Goal: Task Accomplishment & Management: Use online tool/utility

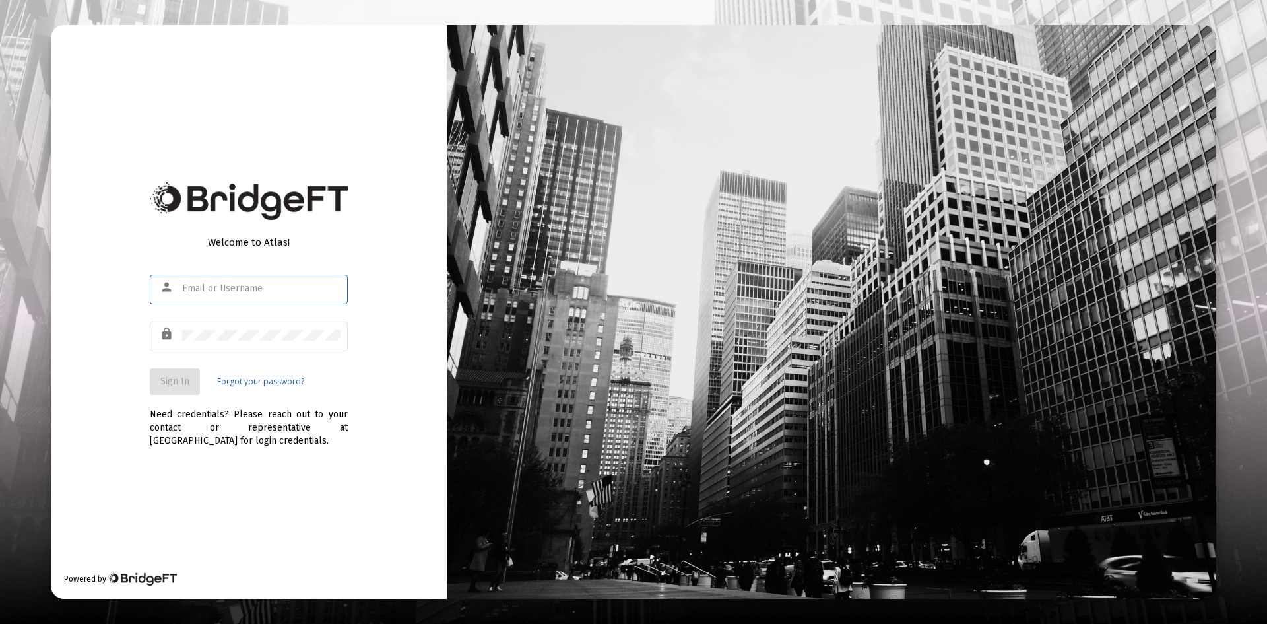
type input "[PERSON_NAME][EMAIL_ADDRESS][DOMAIN_NAME]"
click at [167, 381] on span "Sign In" at bounding box center [174, 381] width 29 height 11
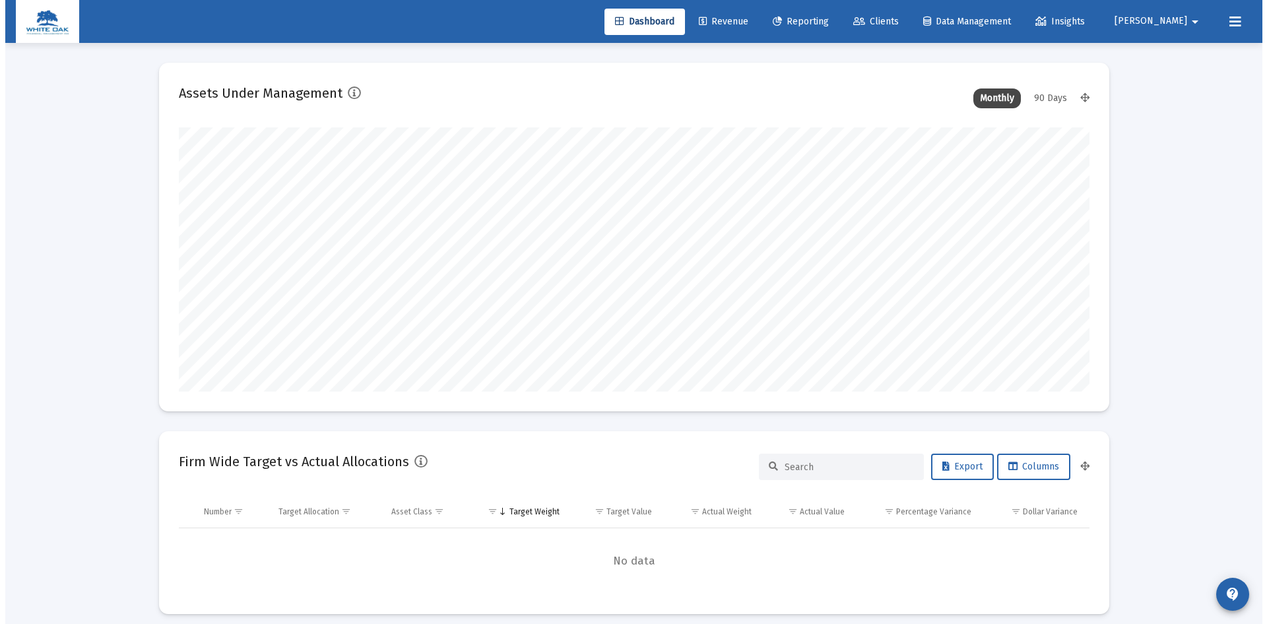
scroll to position [264, 490]
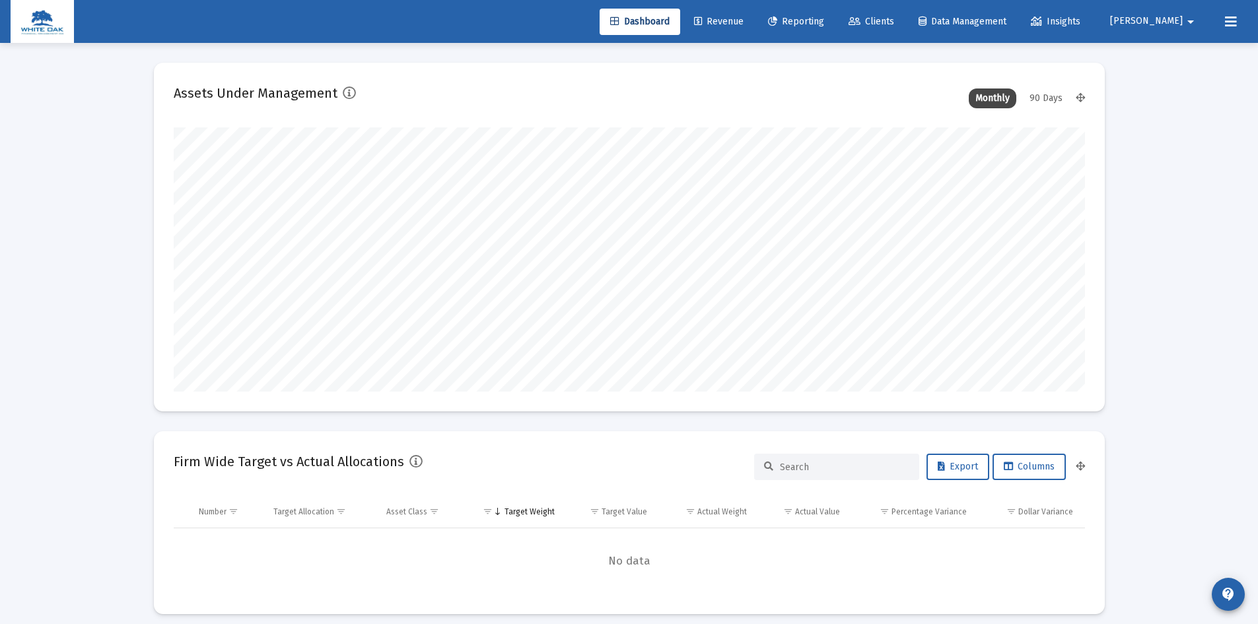
click at [824, 18] on span "Reporting" at bounding box center [796, 21] width 56 height 11
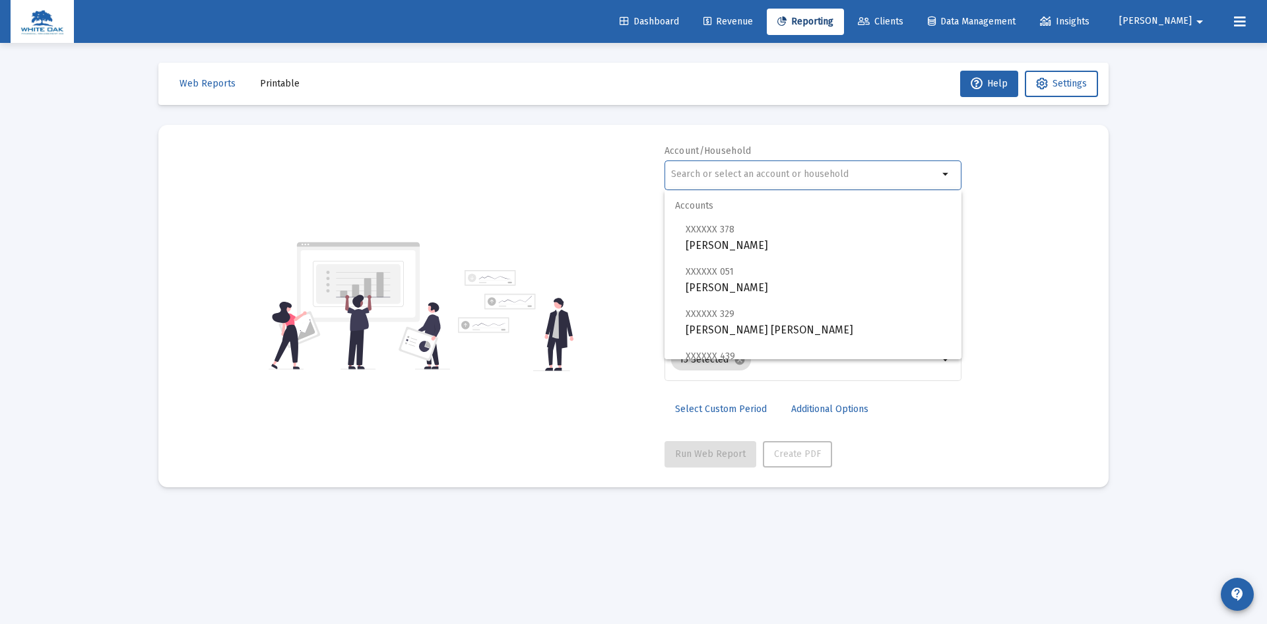
click at [729, 172] on input "text" at bounding box center [804, 174] width 267 height 11
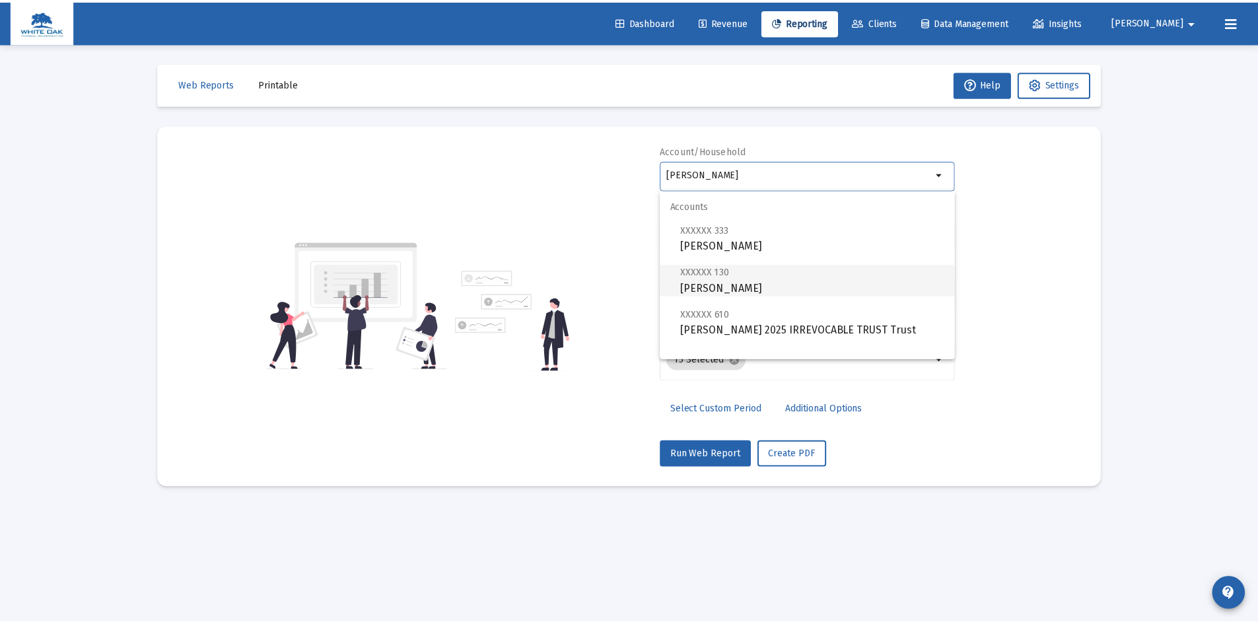
scroll to position [53, 0]
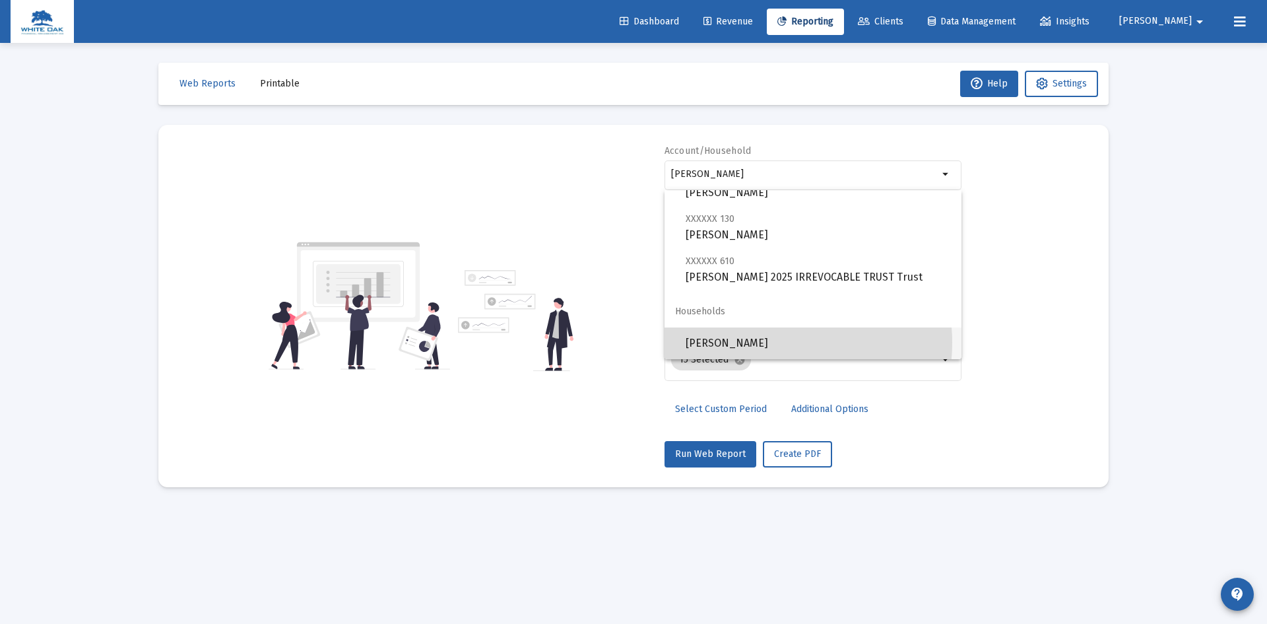
click at [770, 343] on span "[PERSON_NAME]" at bounding box center [818, 343] width 265 height 32
type input "[PERSON_NAME]"
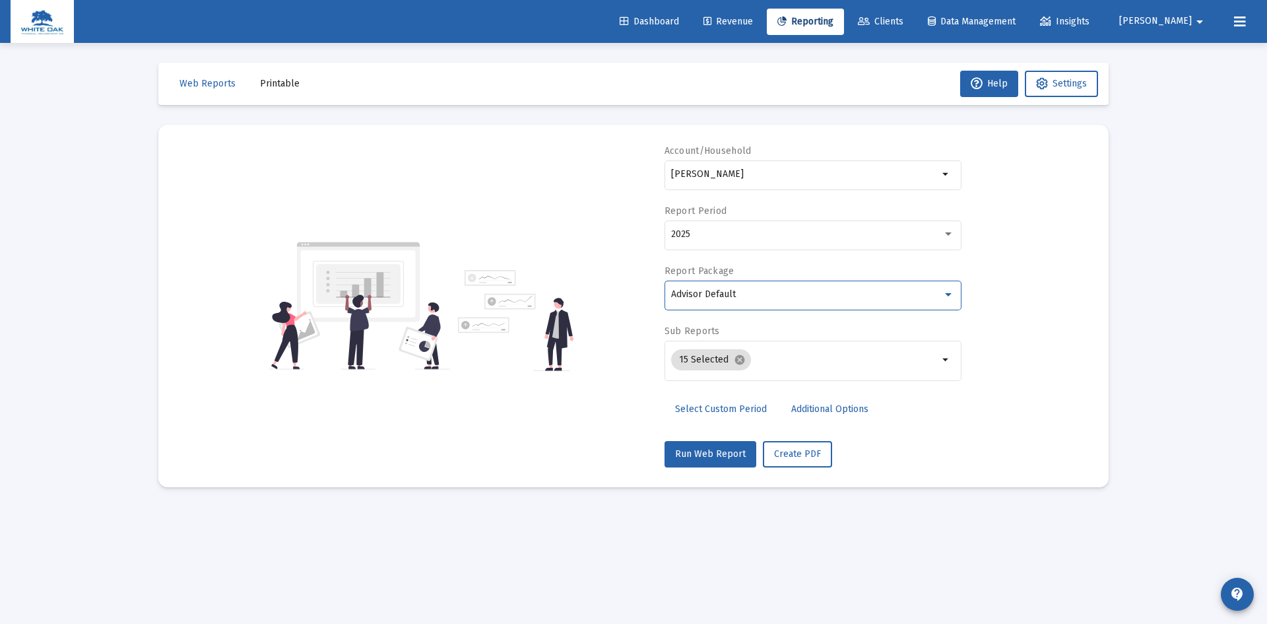
click at [779, 290] on div "Advisor Default" at bounding box center [806, 294] width 271 height 11
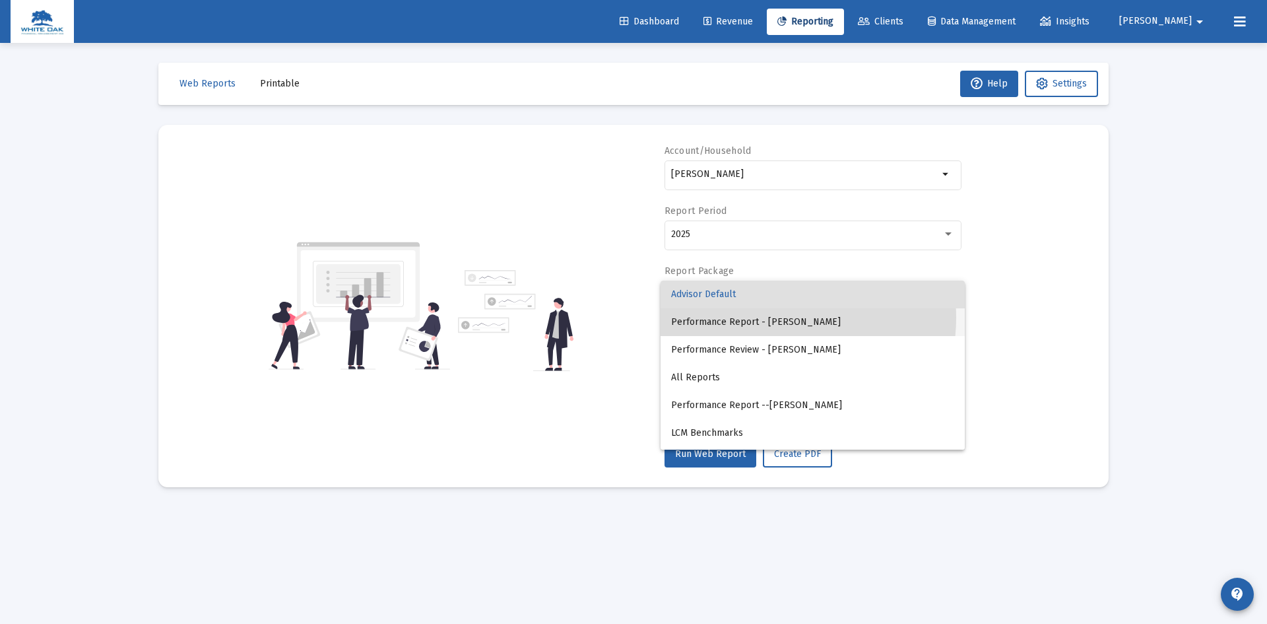
click at [776, 318] on span "Performance Report - [PERSON_NAME]" at bounding box center [812, 322] width 283 height 28
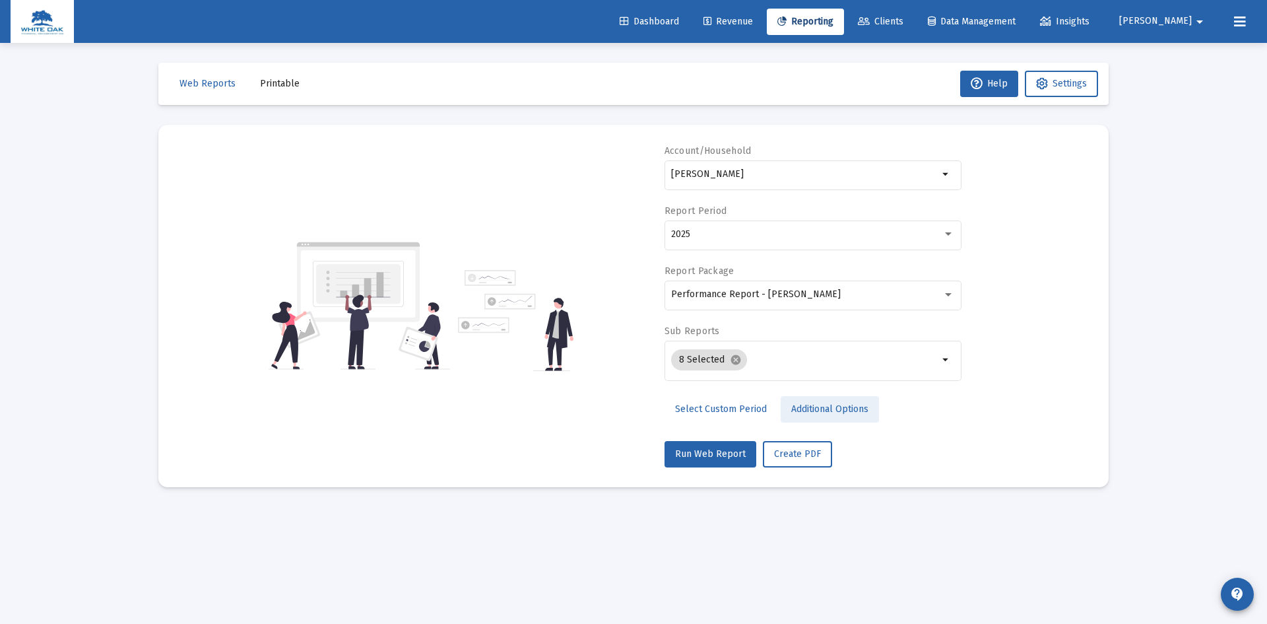
click at [825, 409] on span "Additional Options" at bounding box center [830, 408] width 77 height 11
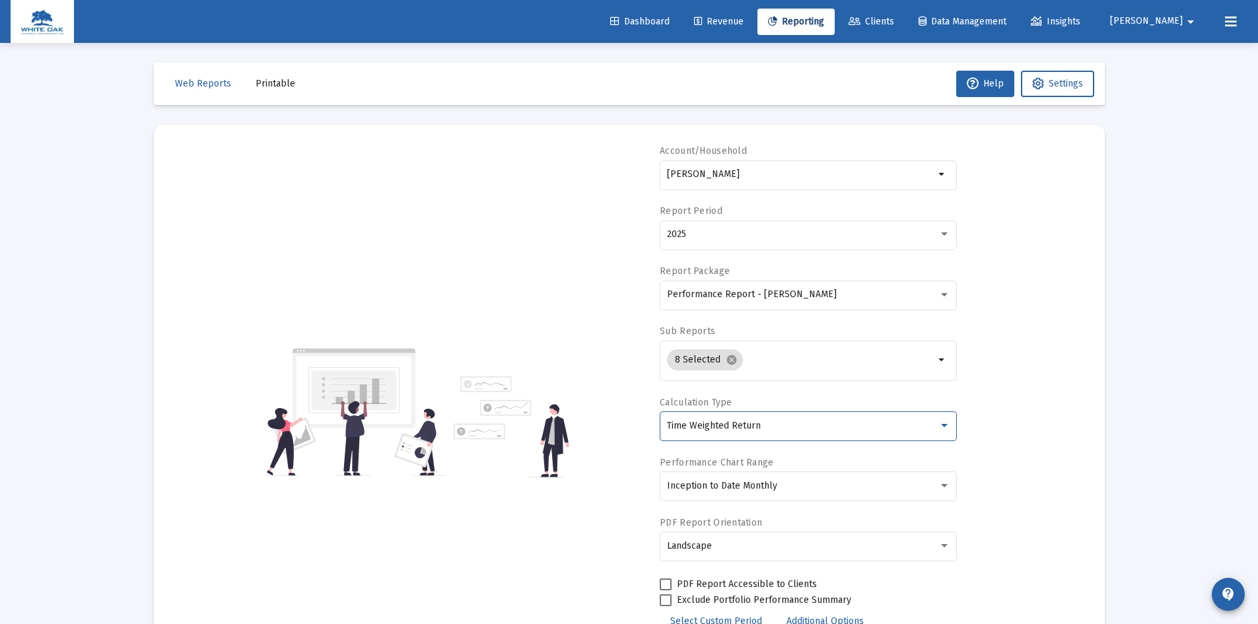
click at [808, 424] on div "Time Weighted Return" at bounding box center [802, 426] width 271 height 11
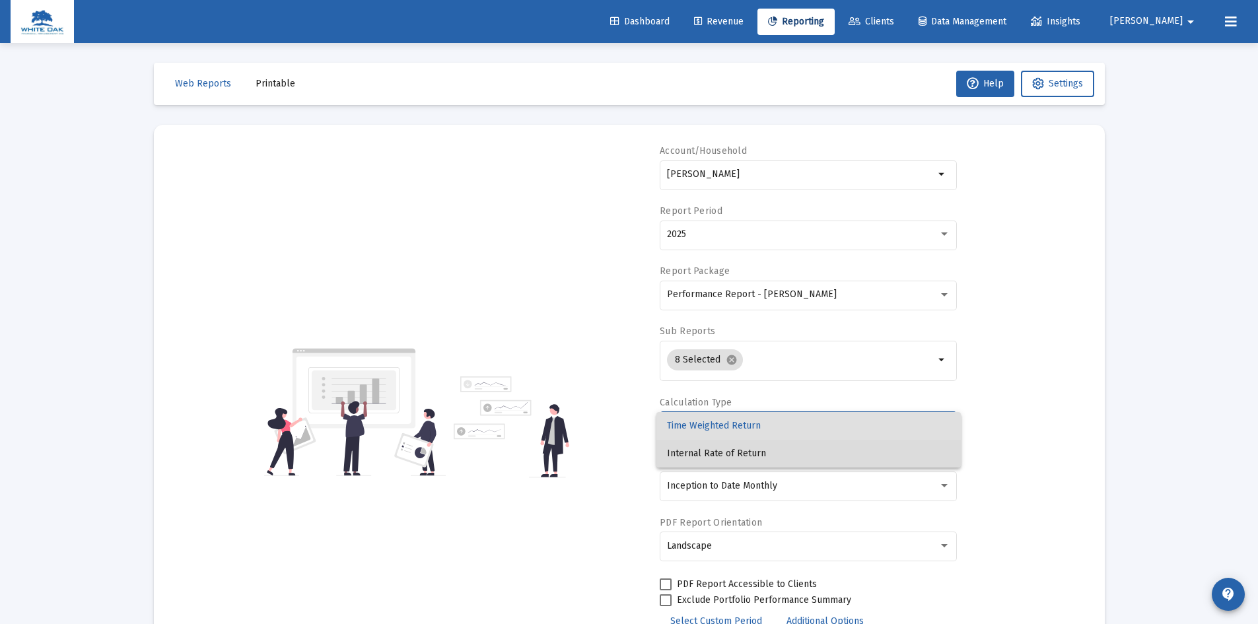
click at [767, 452] on span "Internal Rate of Return" at bounding box center [808, 454] width 283 height 28
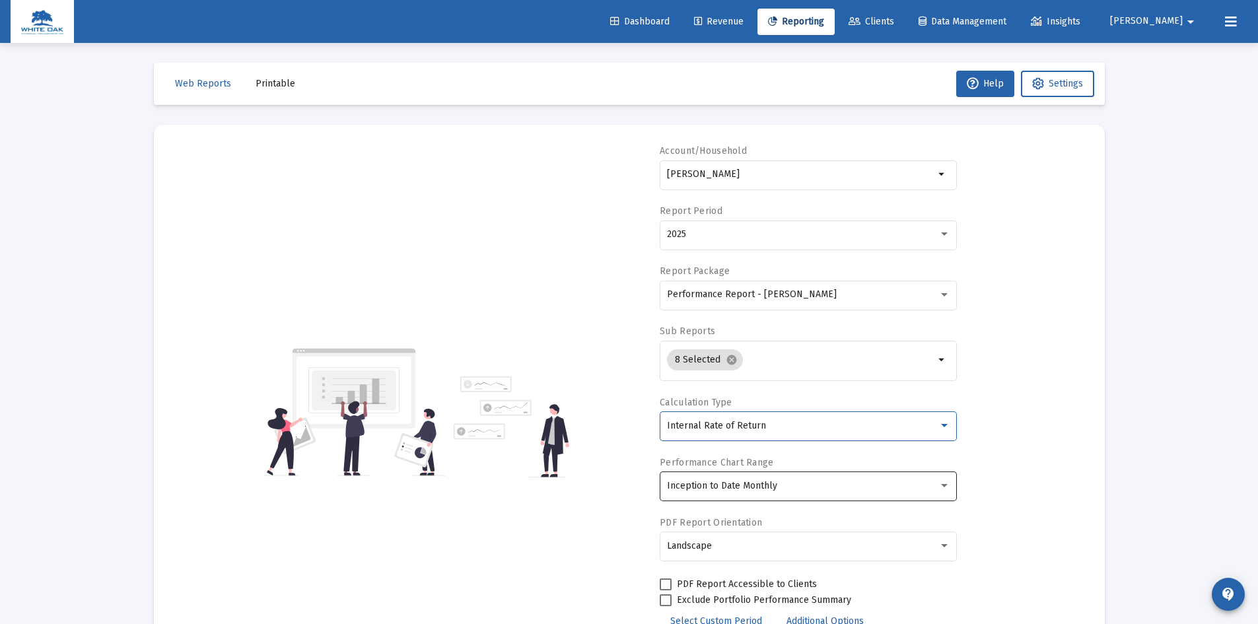
click at [781, 490] on div "Inception to Date Monthly" at bounding box center [802, 486] width 271 height 11
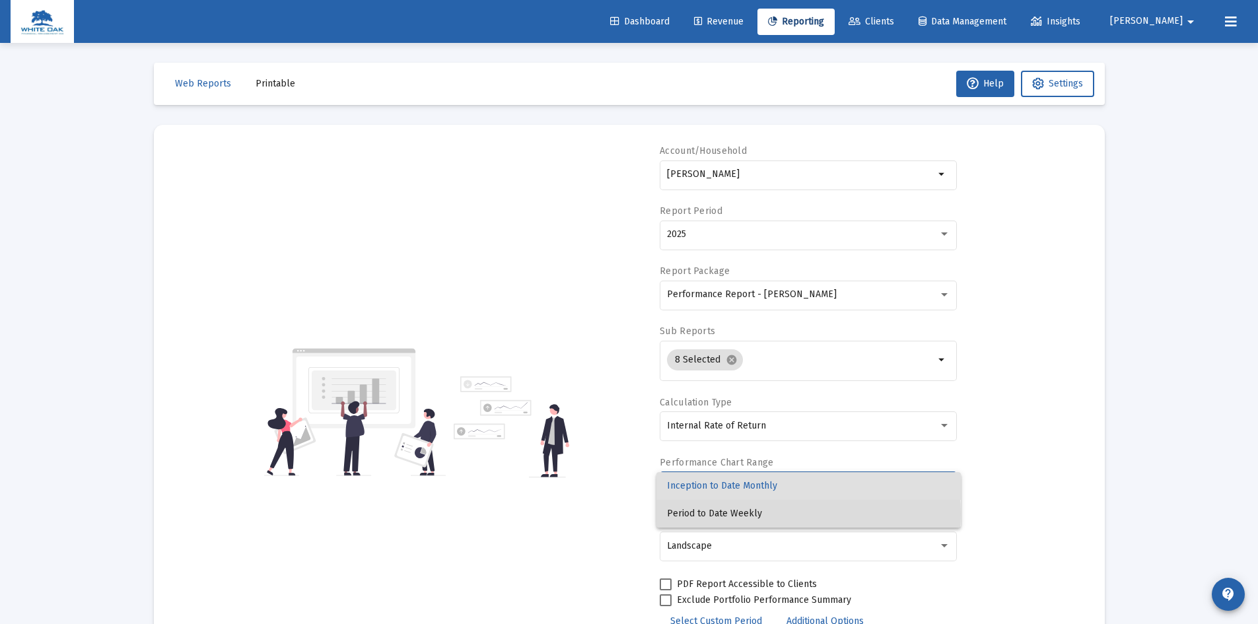
click at [748, 514] on span "Period to Date Weekly" at bounding box center [808, 514] width 283 height 28
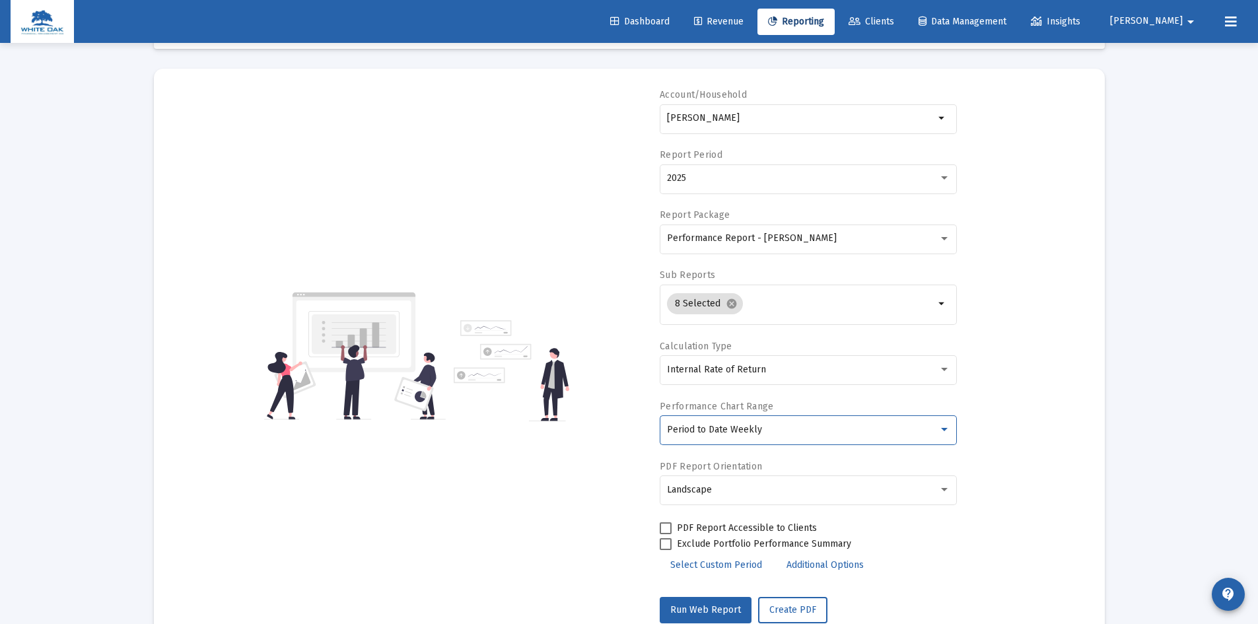
scroll to position [95, 0]
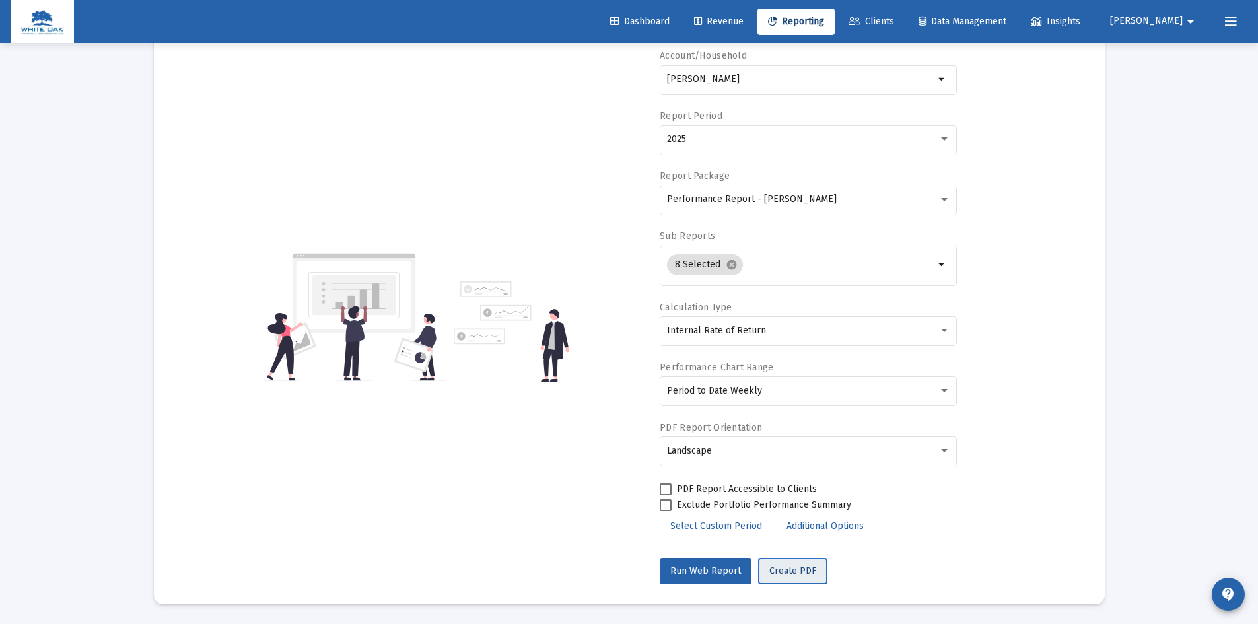
click at [791, 572] on span "Create PDF" at bounding box center [792, 570] width 47 height 11
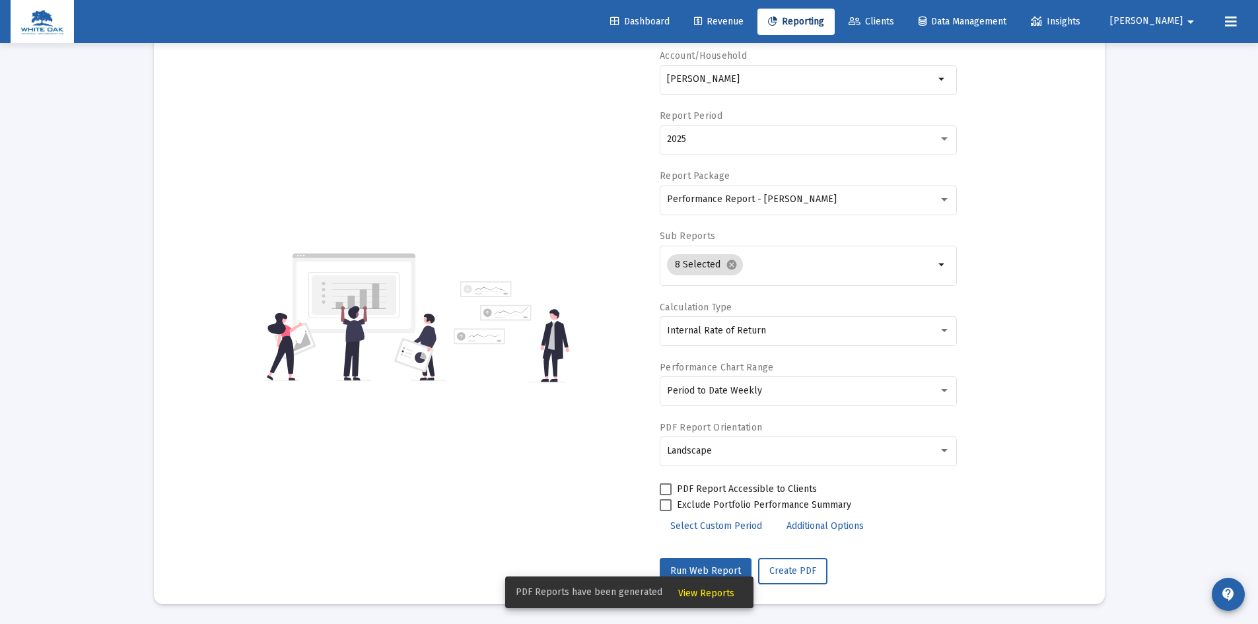
click at [711, 591] on span "View Reports" at bounding box center [706, 593] width 56 height 11
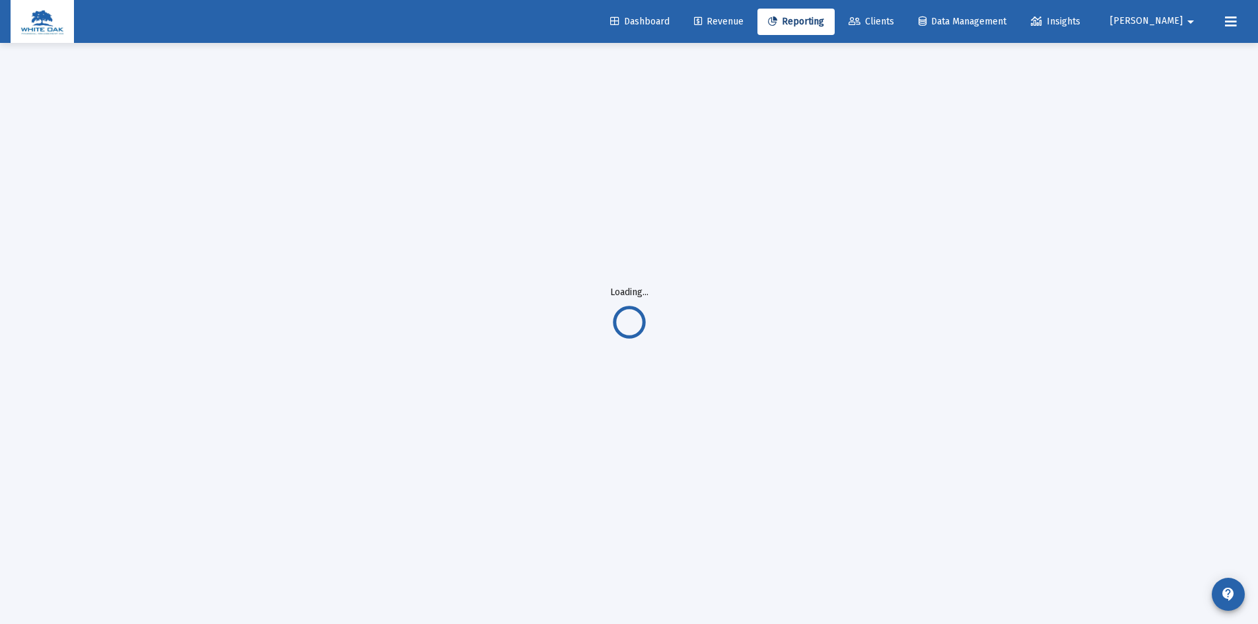
scroll to position [43, 0]
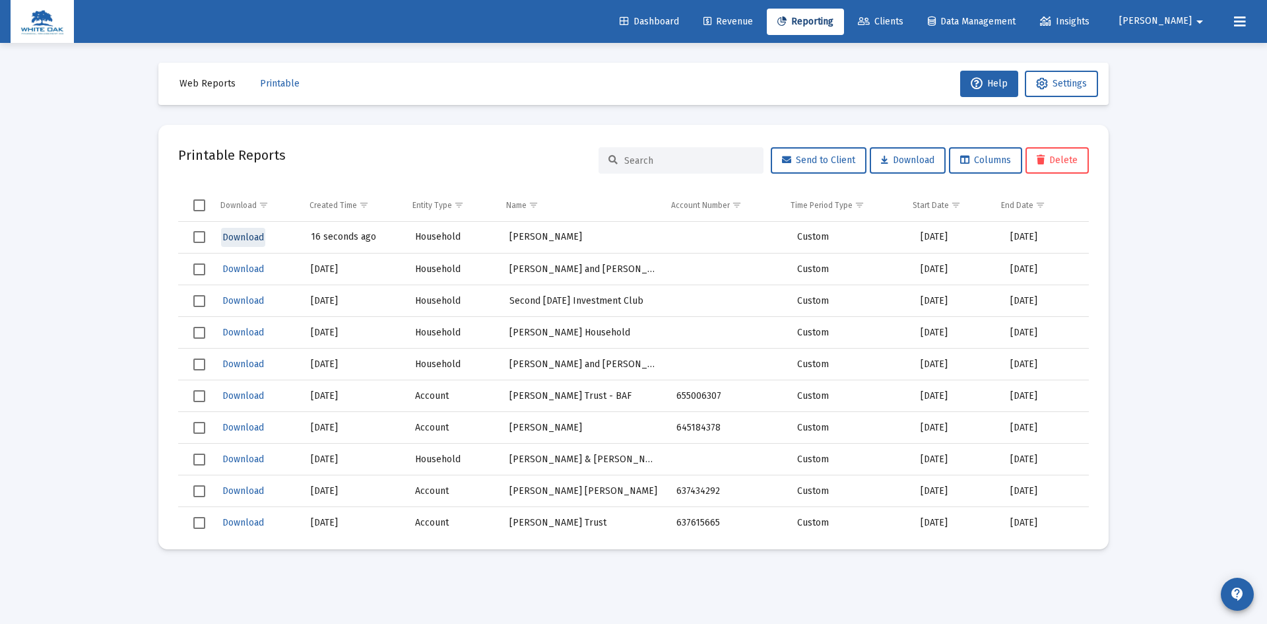
click at [241, 234] on span "Download" at bounding box center [243, 237] width 42 height 11
click at [198, 240] on span "Select row" at bounding box center [199, 237] width 12 height 12
click at [1049, 158] on span "Delete" at bounding box center [1057, 159] width 41 height 11
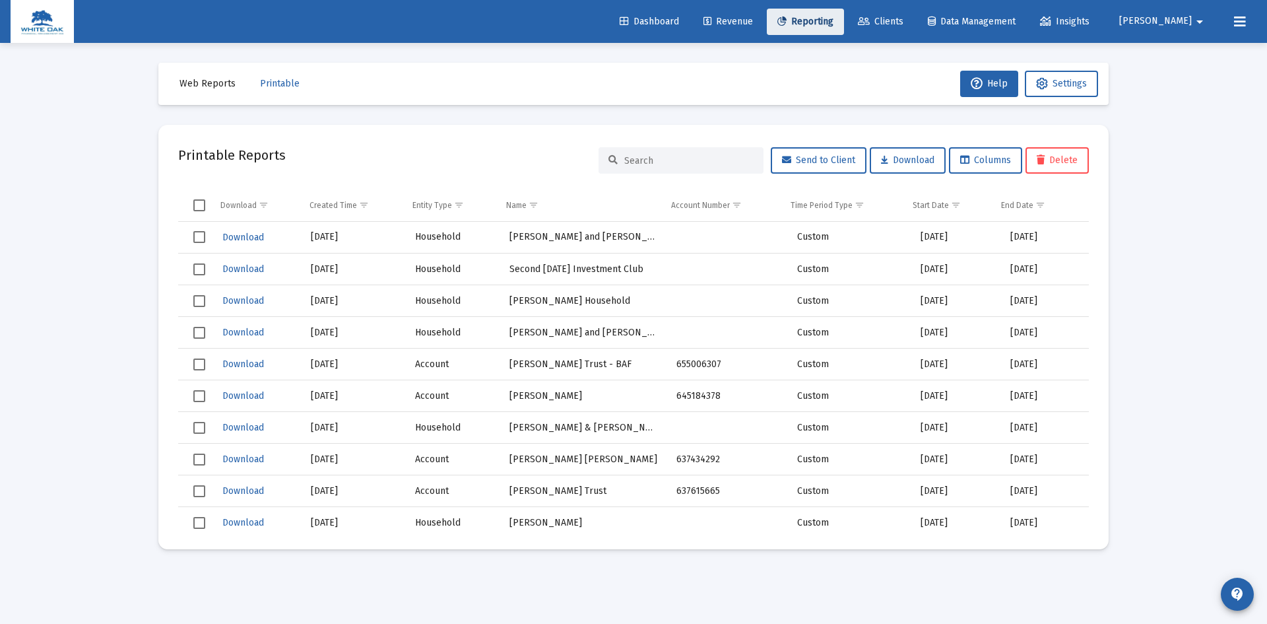
click at [834, 22] on span "Reporting" at bounding box center [806, 21] width 56 height 11
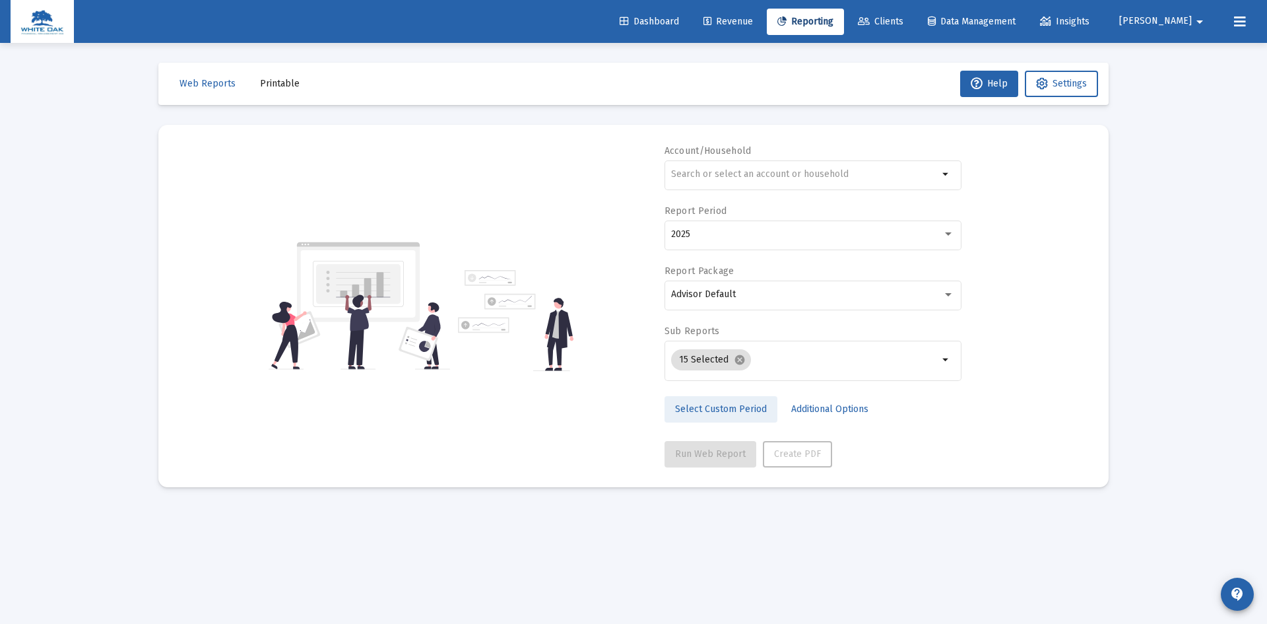
click at [722, 411] on span "Select Custom Period" at bounding box center [721, 408] width 92 height 11
click at [800, 229] on icon "Open calendar" at bounding box center [800, 234] width 11 height 12
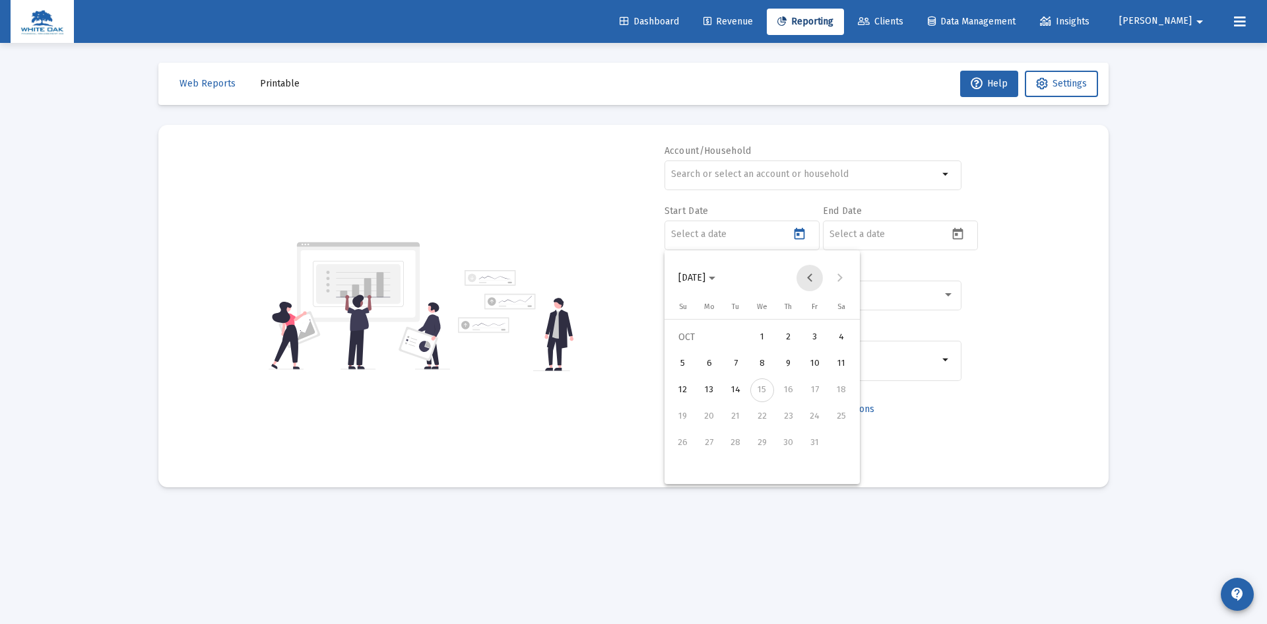
click at [809, 278] on button "Previous month" at bounding box center [810, 278] width 26 height 26
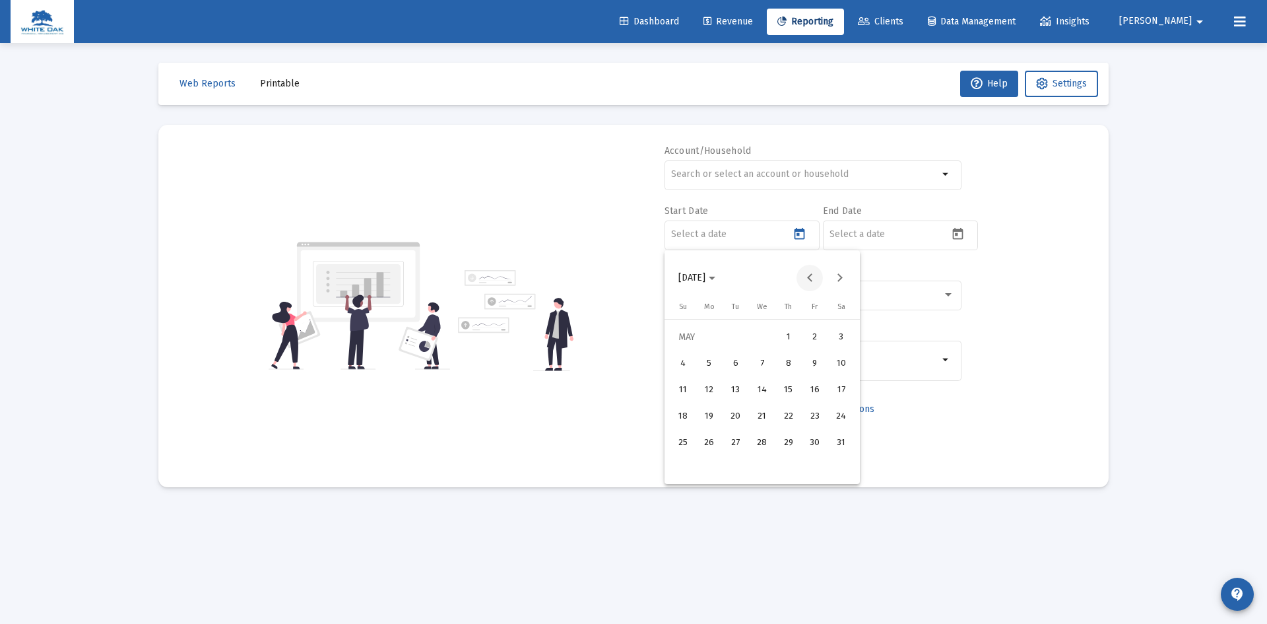
click at [809, 278] on button "Previous month" at bounding box center [810, 278] width 26 height 26
click at [730, 415] on div "15" at bounding box center [736, 417] width 24 height 24
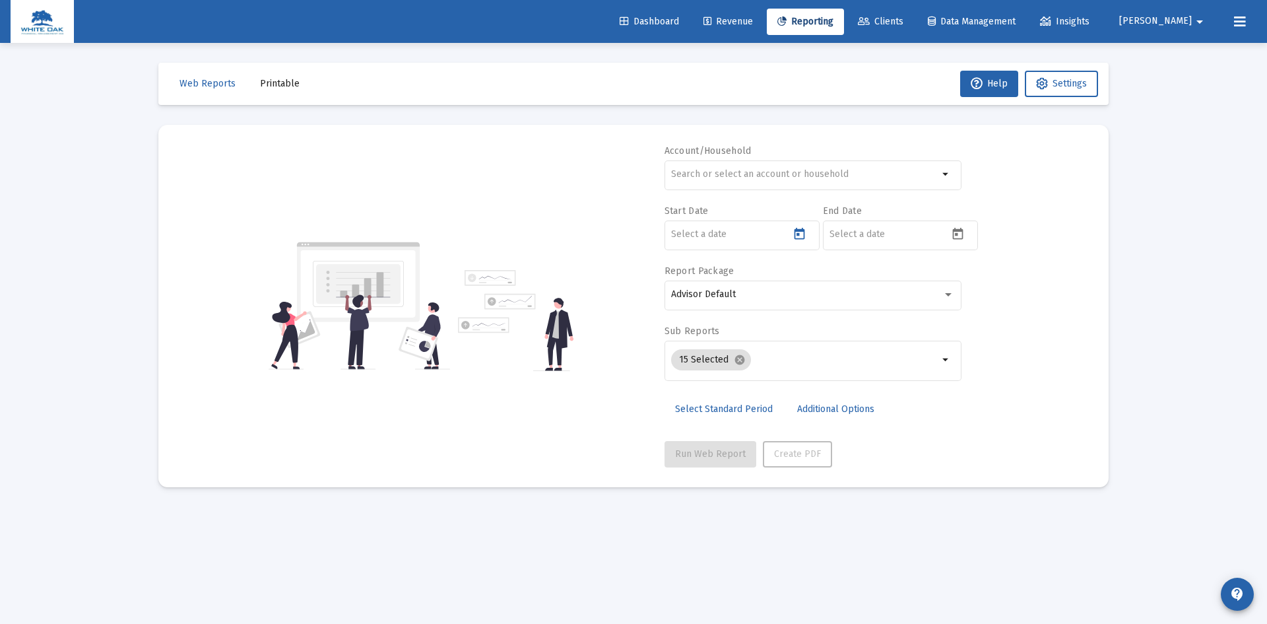
type input "[DATE]"
click at [959, 234] on icon "Open calendar" at bounding box center [958, 234] width 14 height 14
click at [896, 389] on div "14" at bounding box center [895, 390] width 24 height 24
type input "[DATE]"
click at [810, 295] on div "Advisor Default" at bounding box center [806, 294] width 271 height 11
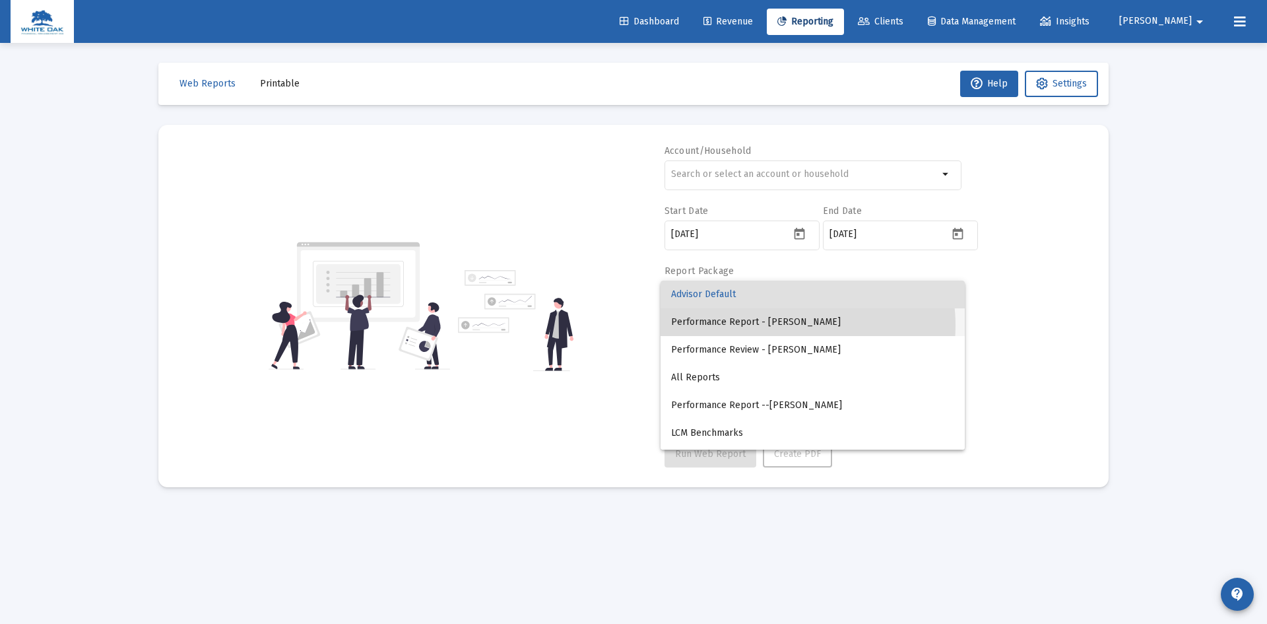
click at [779, 325] on span "Performance Report - [PERSON_NAME]" at bounding box center [812, 322] width 283 height 28
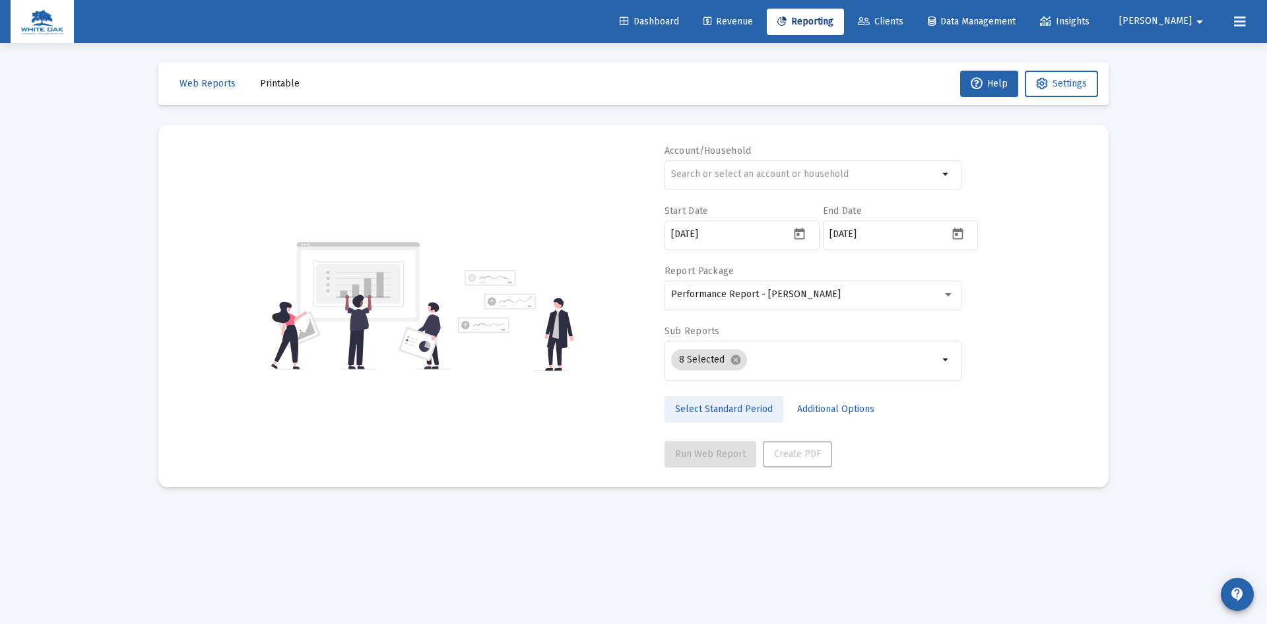
click at [725, 410] on span "Select Standard Period" at bounding box center [724, 408] width 98 height 11
click at [755, 238] on div "2025" at bounding box center [806, 234] width 271 height 11
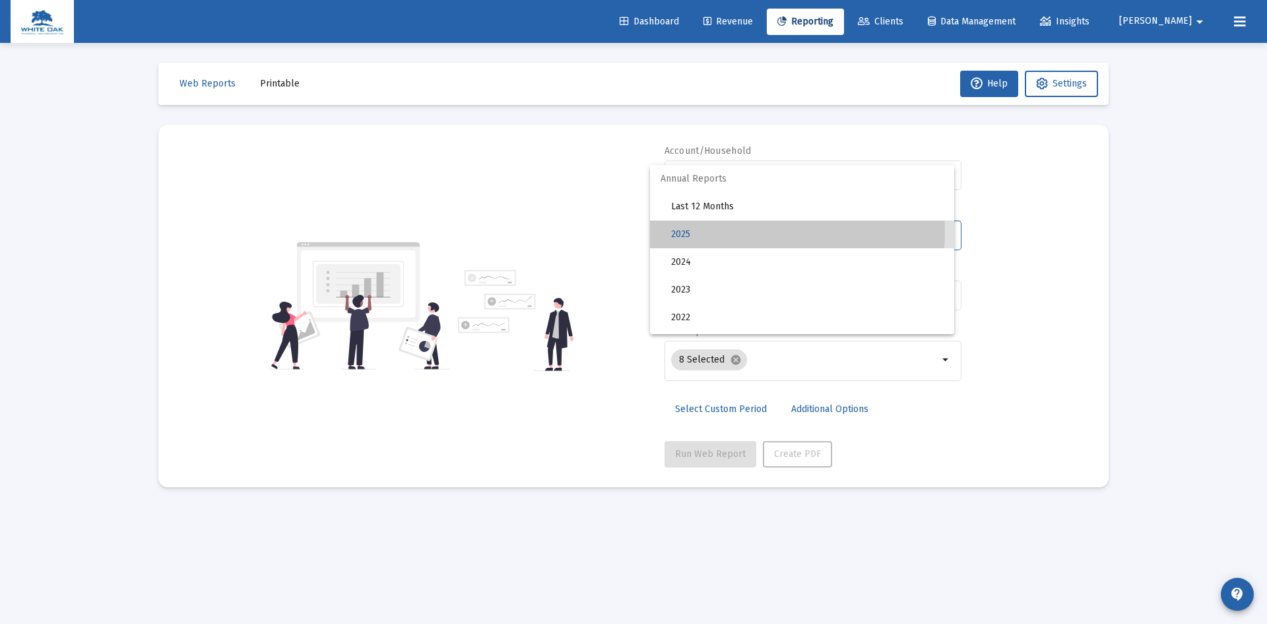
click at [724, 231] on span "2025" at bounding box center [807, 234] width 273 height 28
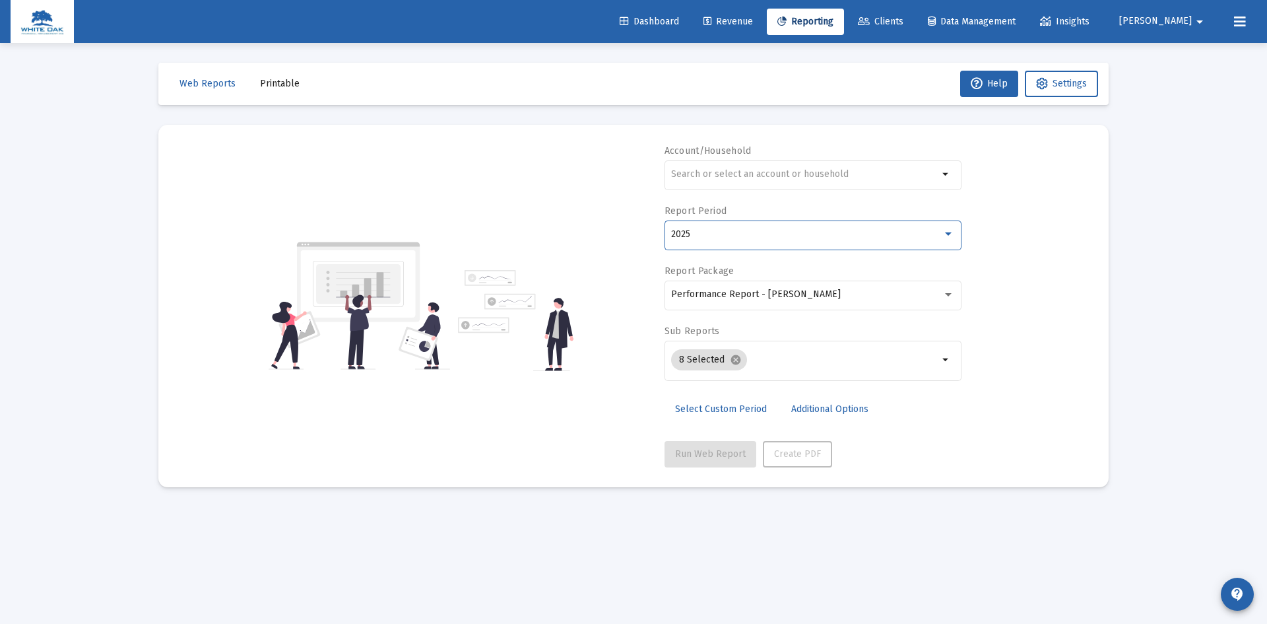
click at [721, 409] on span "Select Custom Period" at bounding box center [721, 408] width 92 height 11
click at [845, 405] on span "Additional Options" at bounding box center [835, 408] width 77 height 11
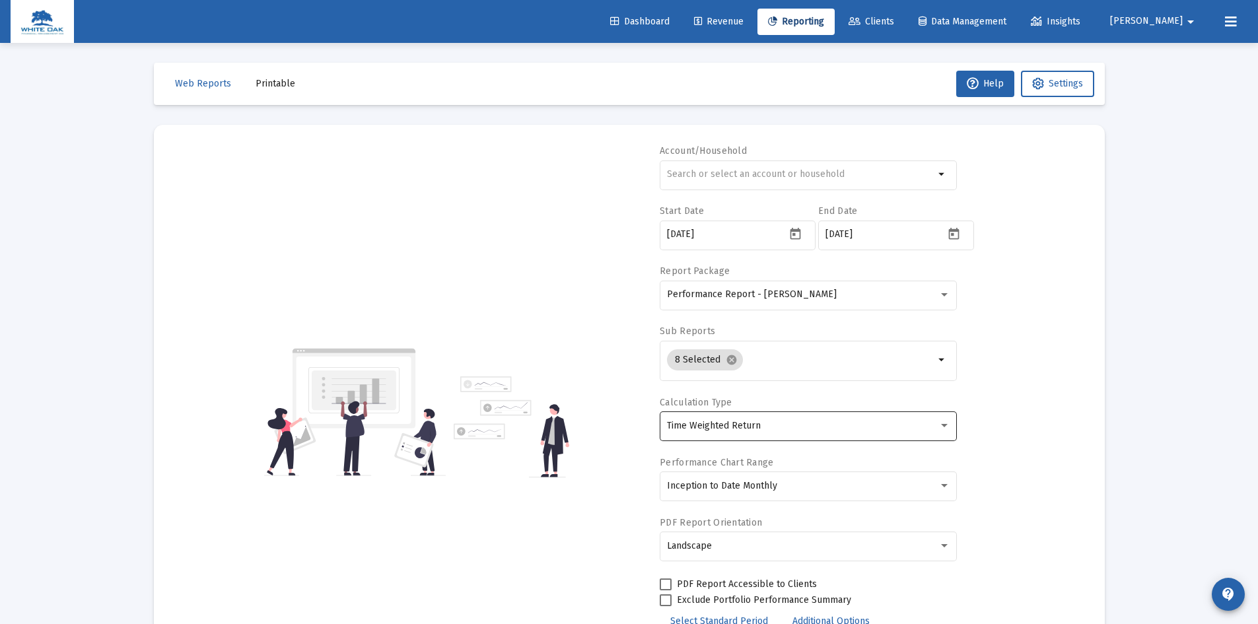
click at [825, 430] on div "Time Weighted Return" at bounding box center [802, 426] width 271 height 11
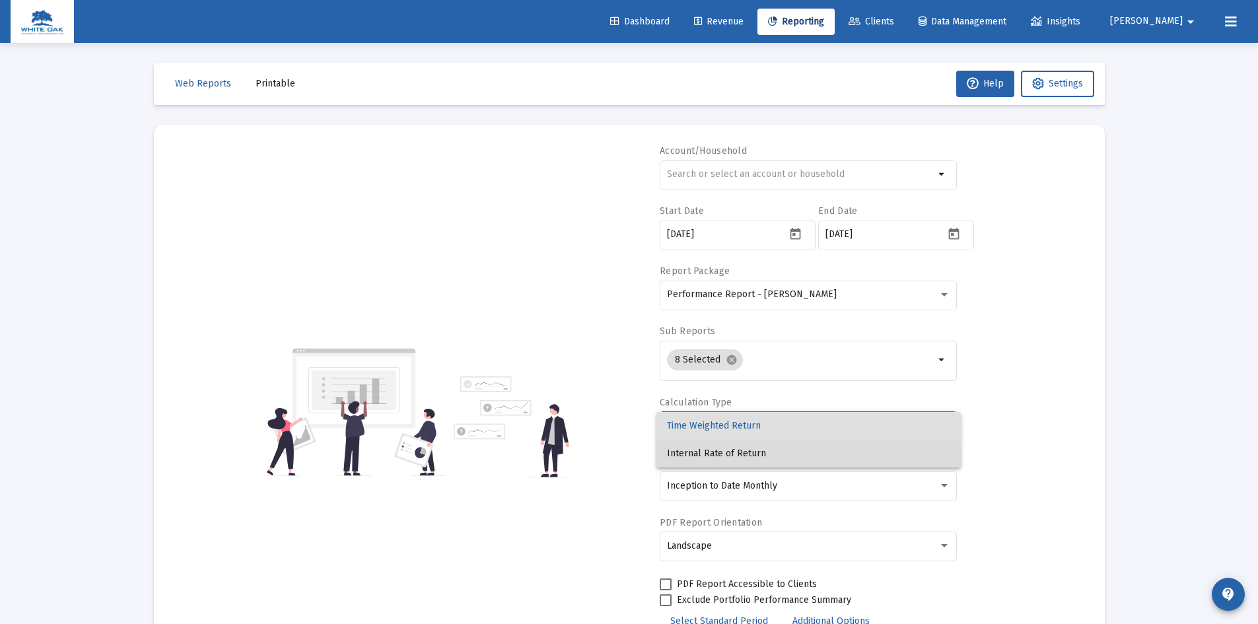
click at [788, 458] on span "Internal Rate of Return" at bounding box center [808, 454] width 283 height 28
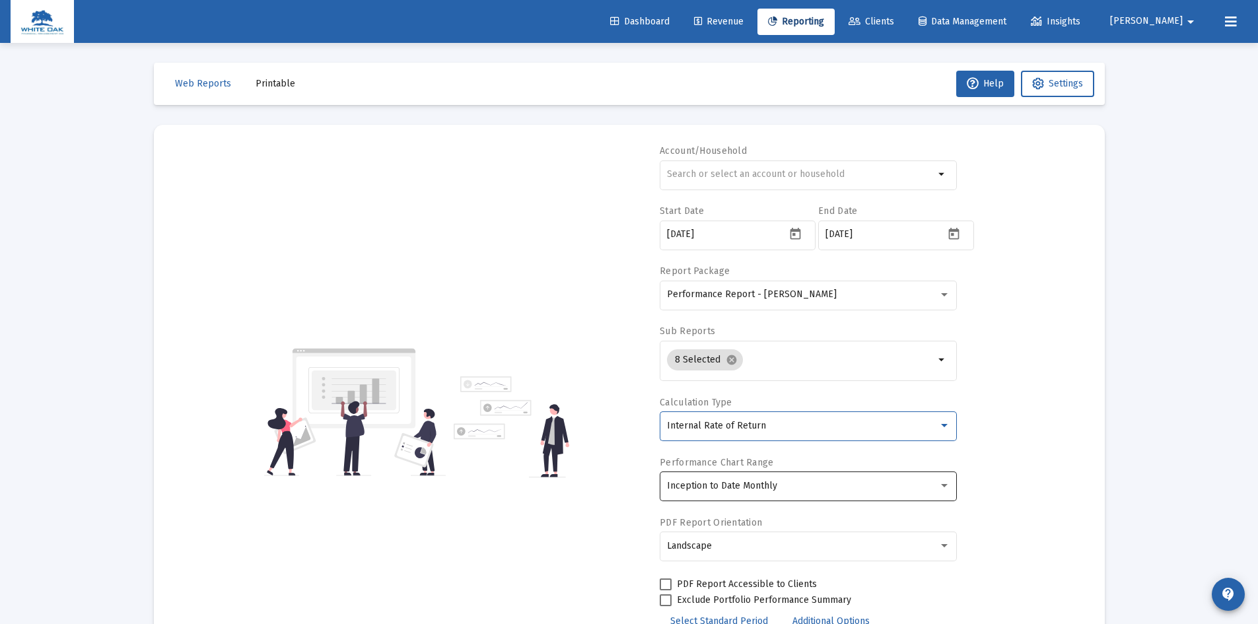
click at [784, 482] on div "Inception to Date Monthly" at bounding box center [802, 486] width 271 height 11
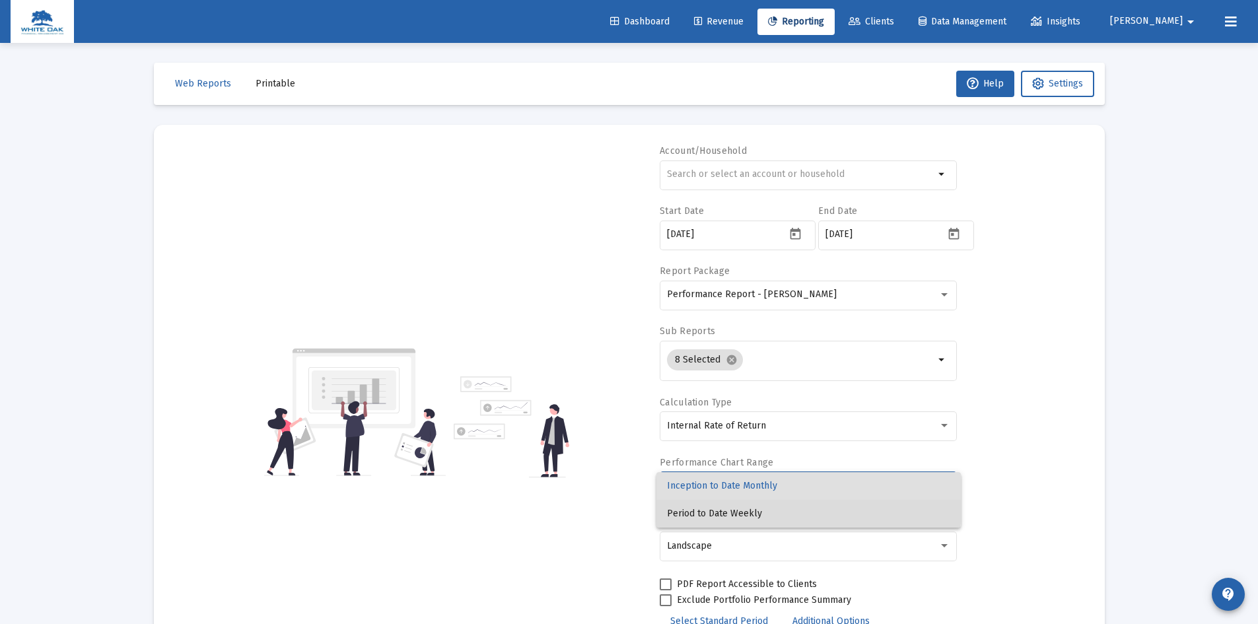
click at [763, 507] on span "Period to Date Weekly" at bounding box center [808, 514] width 283 height 28
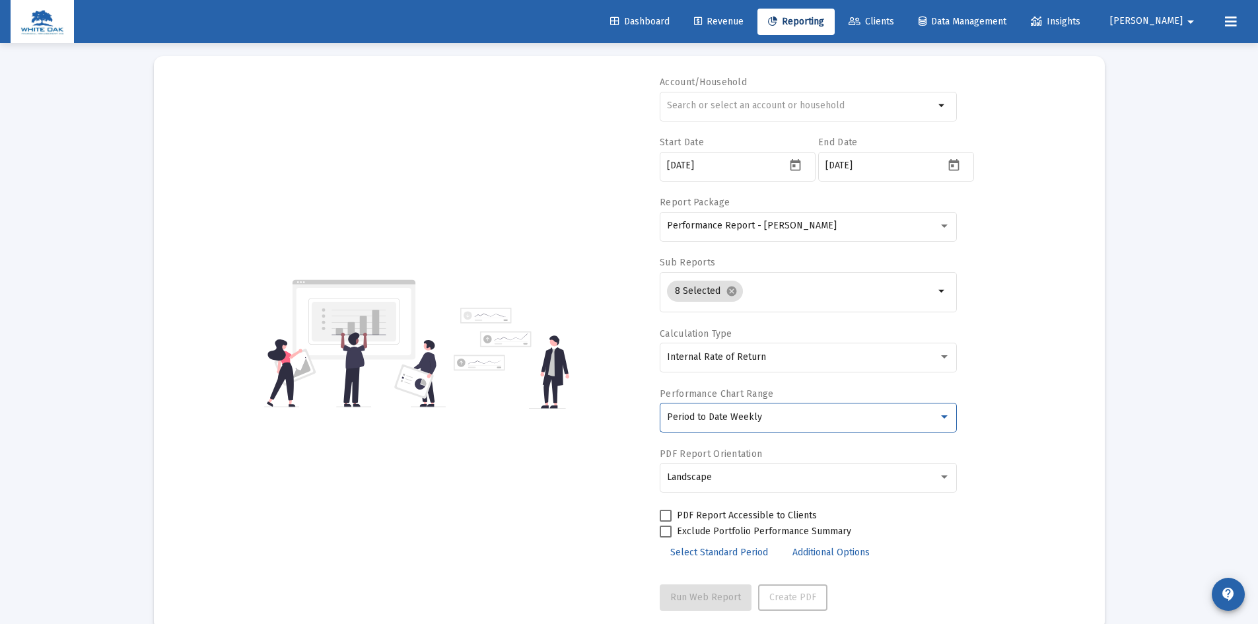
scroll to position [29, 0]
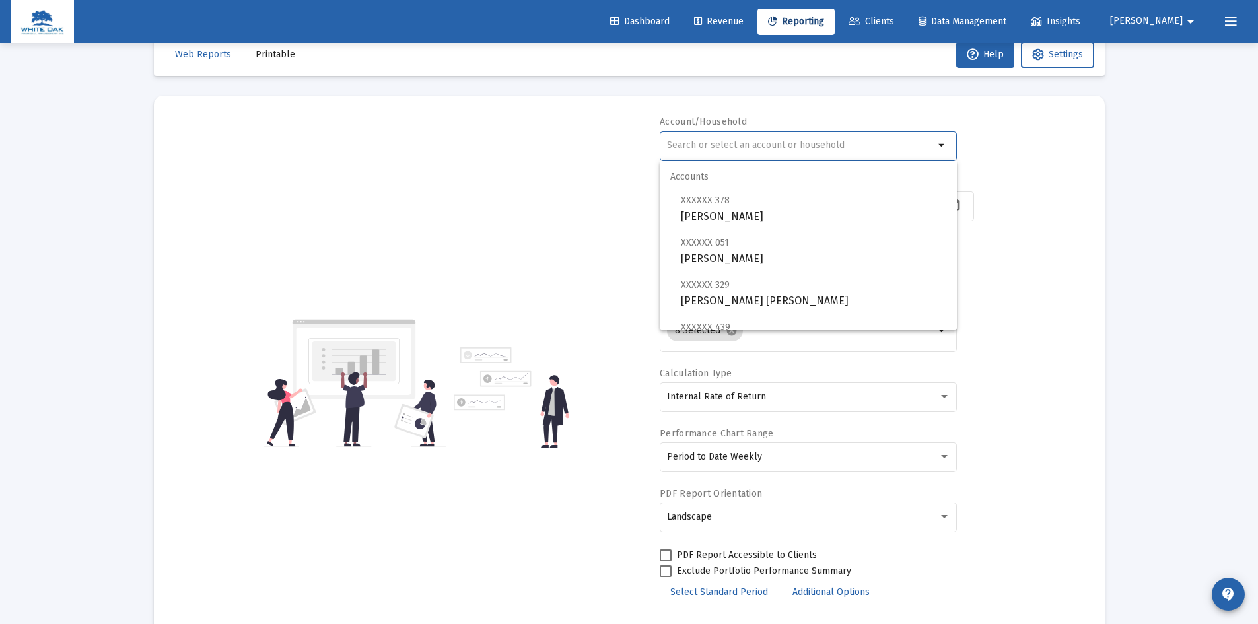
click at [780, 148] on input "text" at bounding box center [800, 145] width 267 height 11
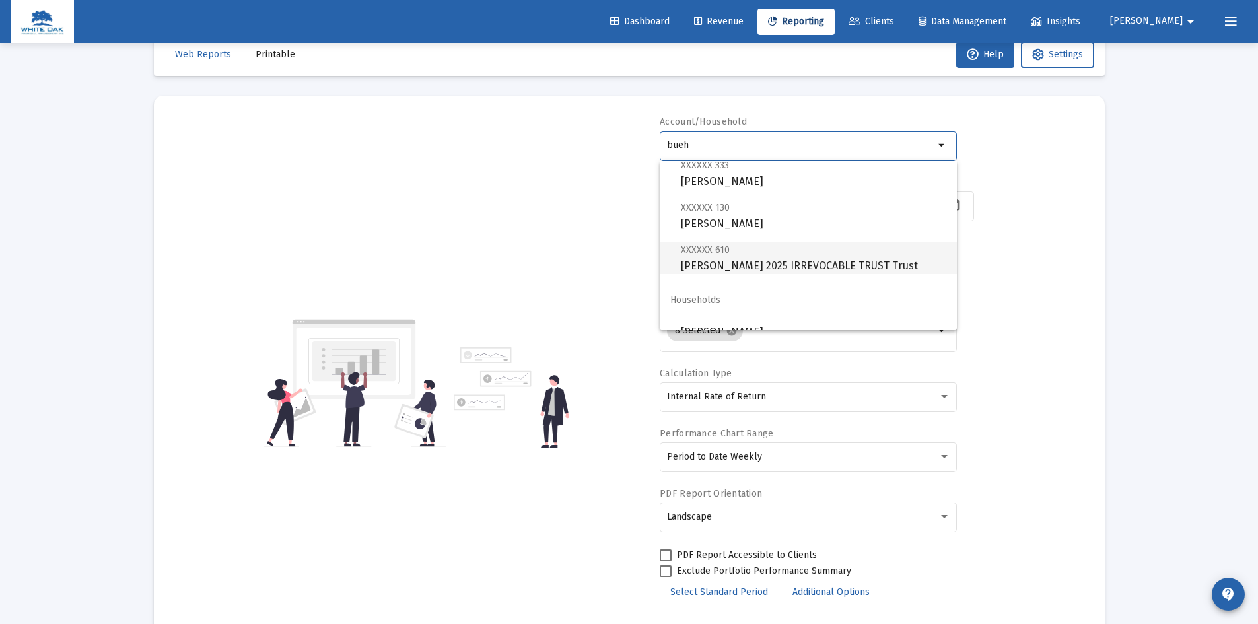
scroll to position [53, 0]
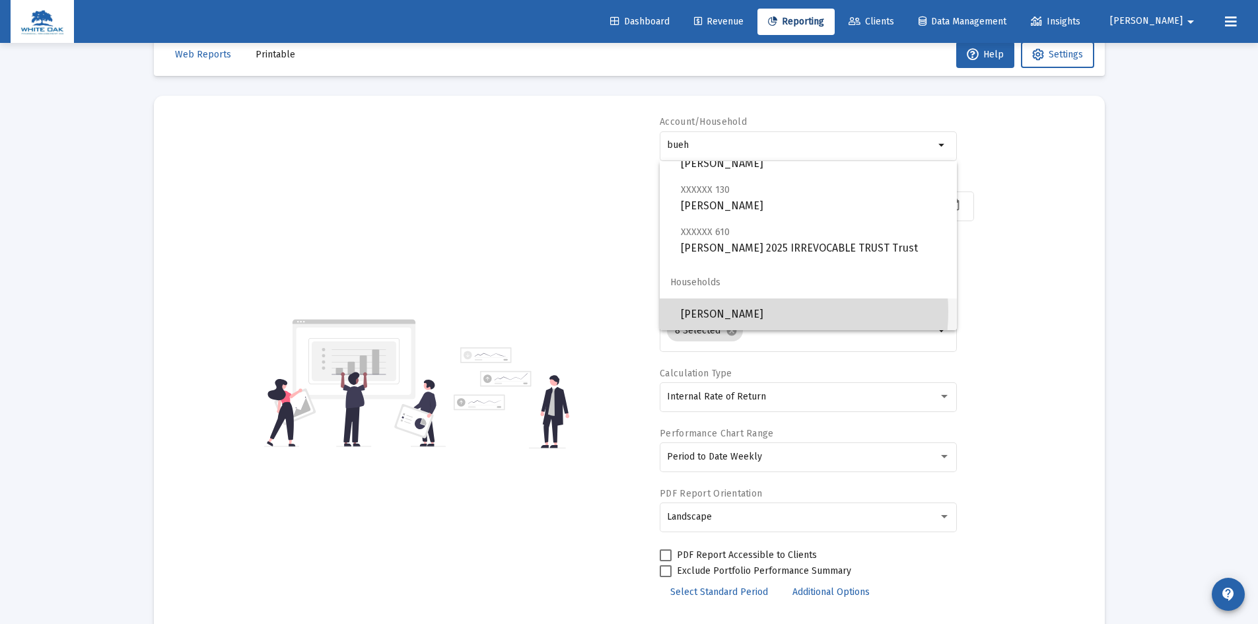
click at [762, 312] on span "[PERSON_NAME]" at bounding box center [813, 314] width 265 height 32
type input "[PERSON_NAME]"
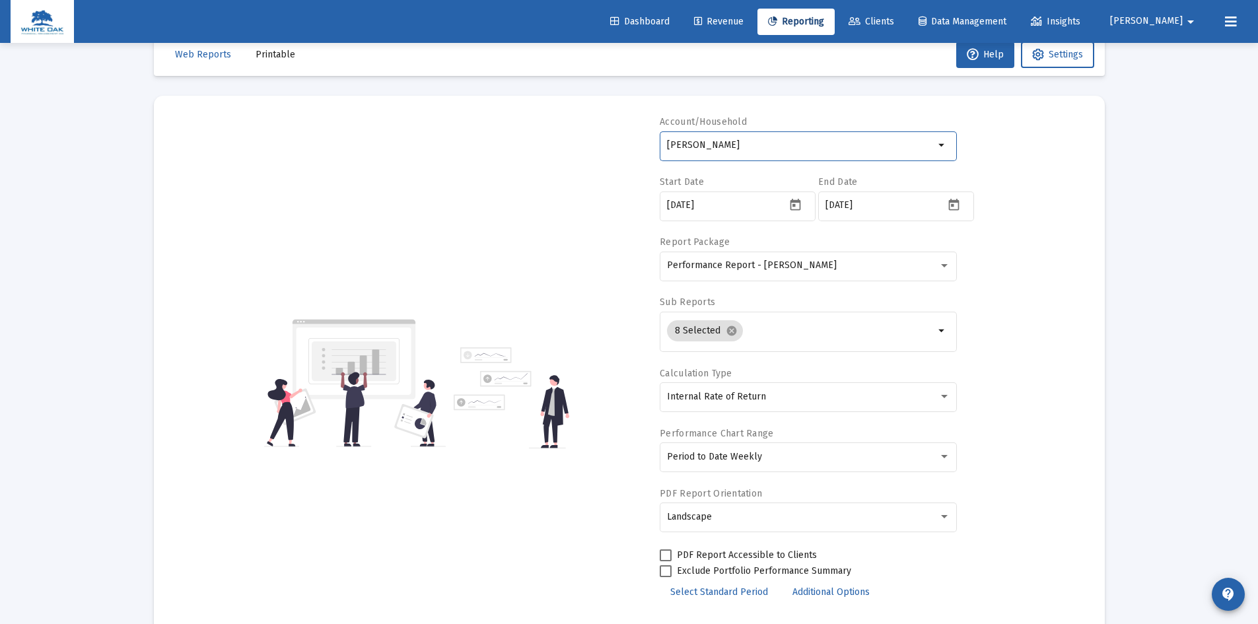
scroll to position [95, 0]
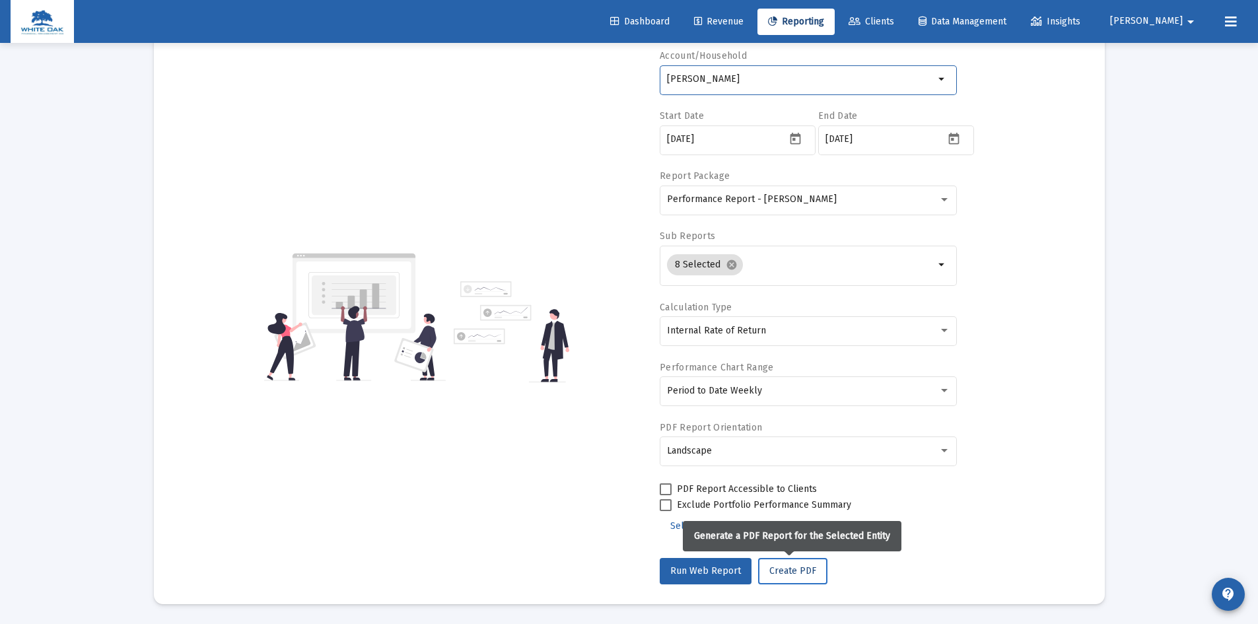
click at [788, 575] on span "Create PDF" at bounding box center [792, 570] width 47 height 11
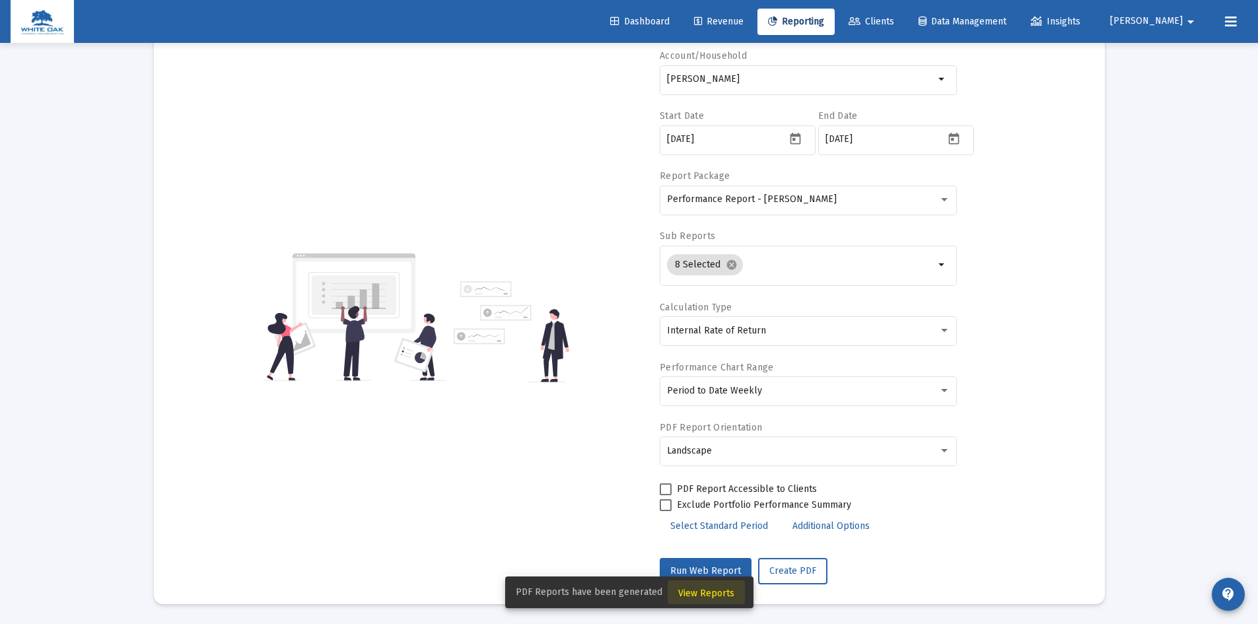
click at [704, 593] on span "View Reports" at bounding box center [706, 593] width 56 height 11
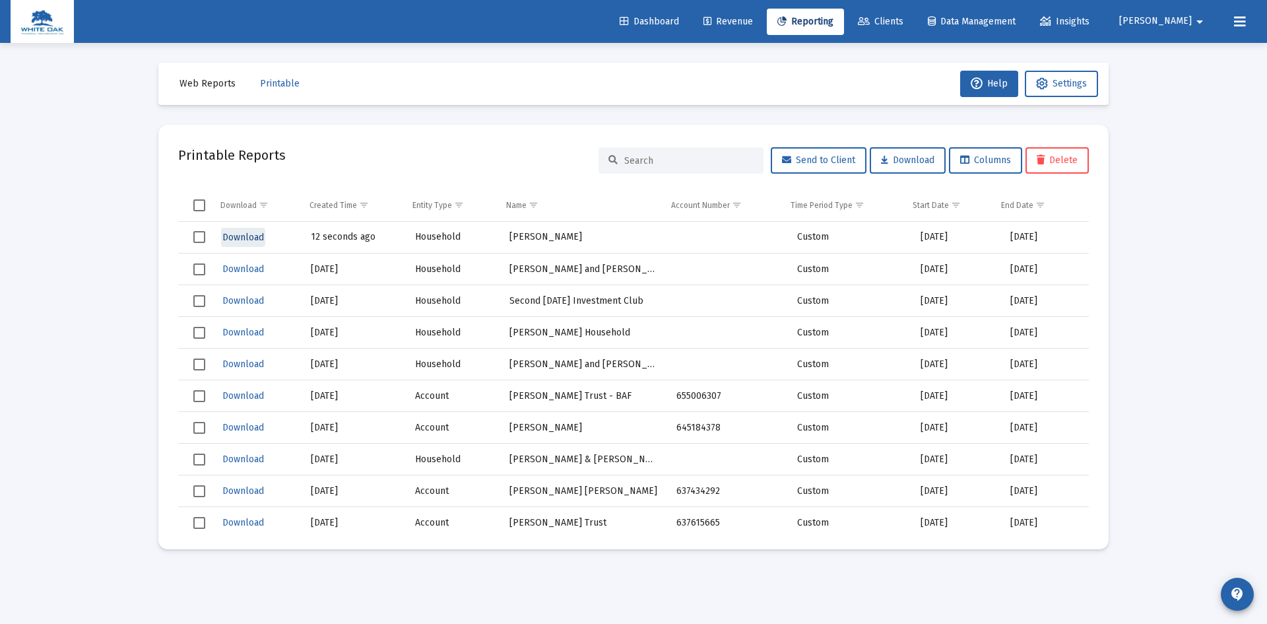
click at [242, 236] on span "Download" at bounding box center [243, 237] width 42 height 11
click at [834, 24] on span "Reporting" at bounding box center [806, 21] width 56 height 11
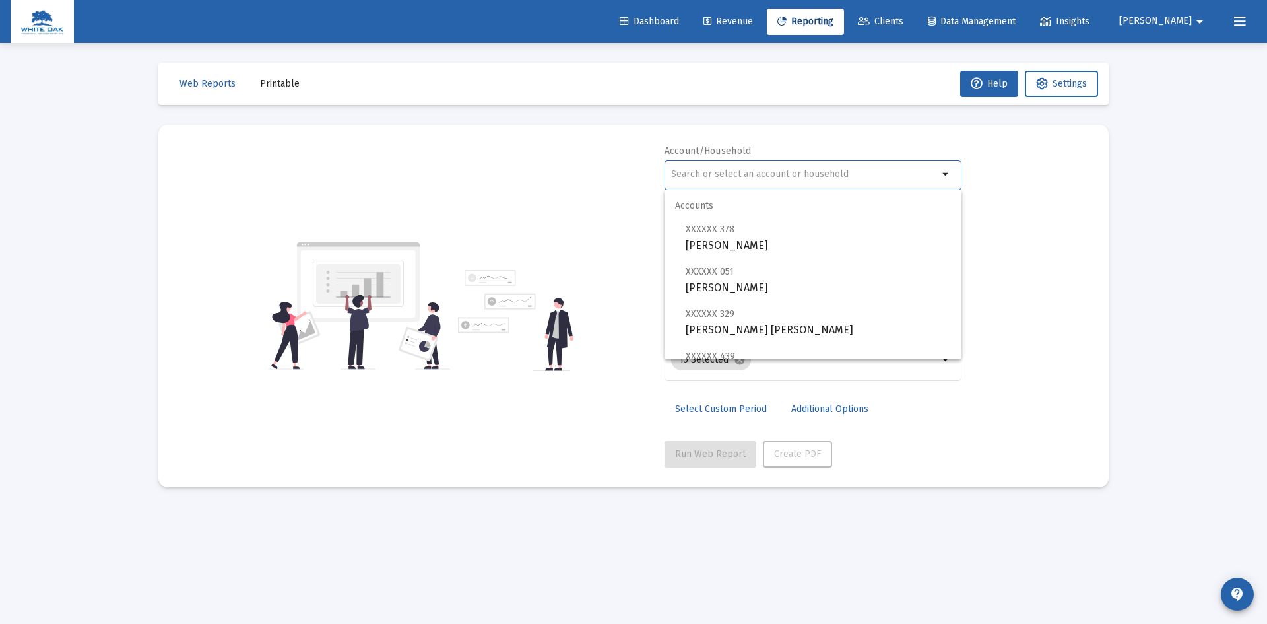
click at [795, 178] on input "text" at bounding box center [804, 174] width 267 height 11
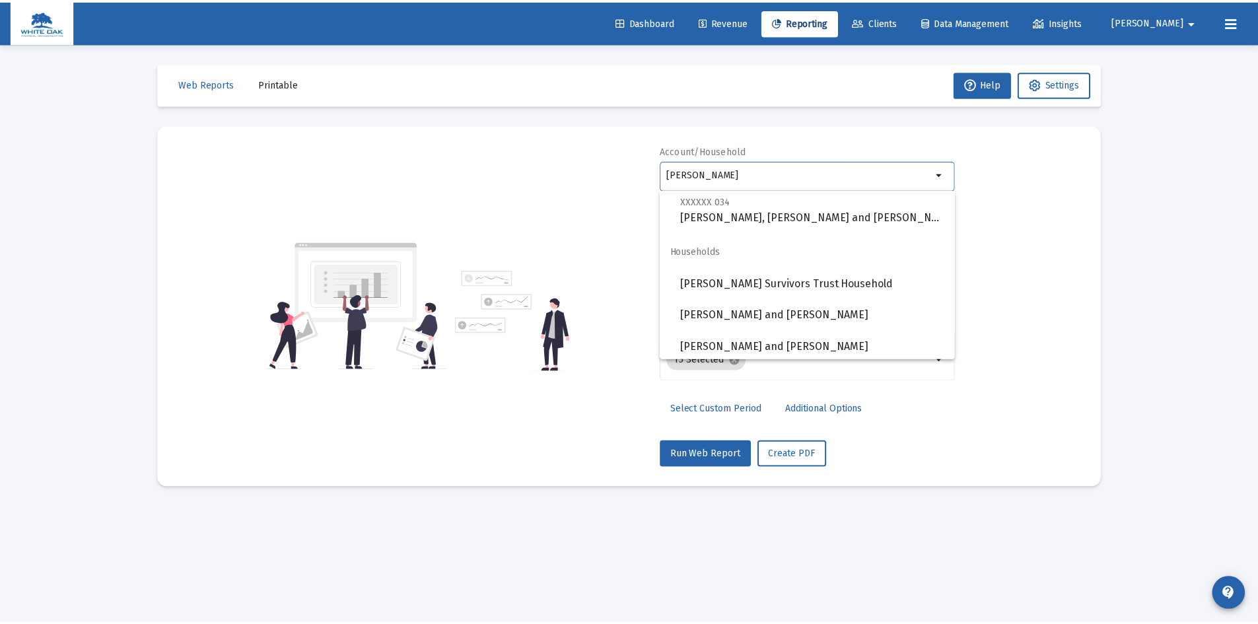
scroll to position [232, 0]
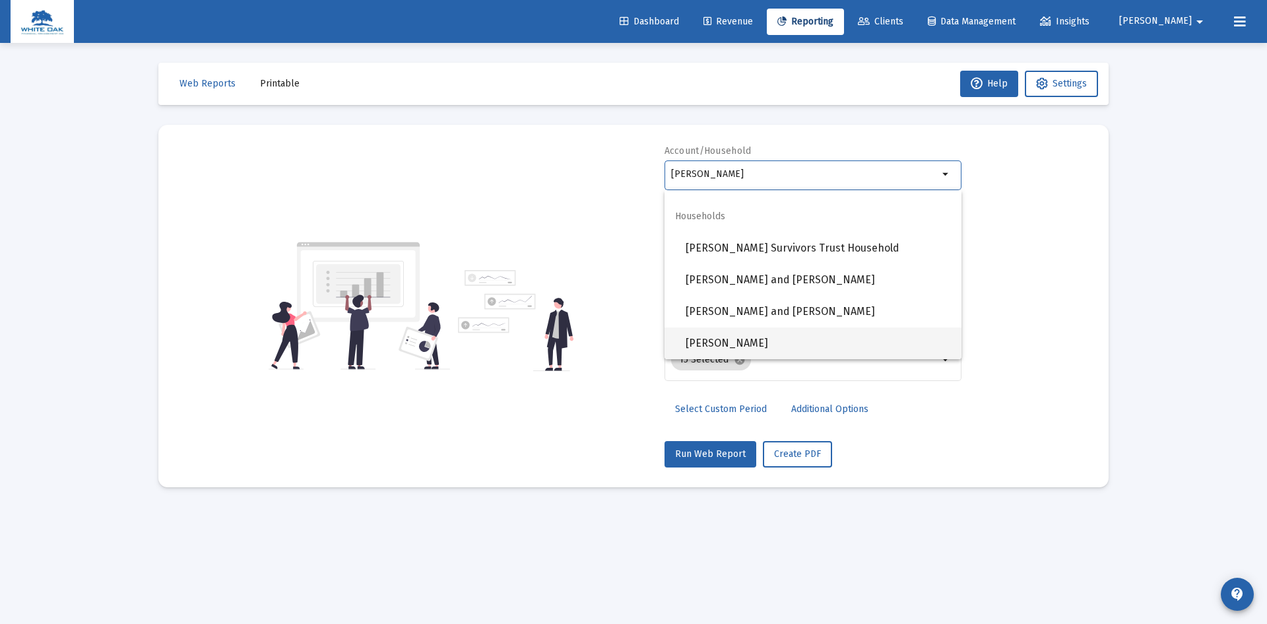
click at [771, 345] on span "[PERSON_NAME]" at bounding box center [818, 343] width 265 height 32
type input "[PERSON_NAME]"
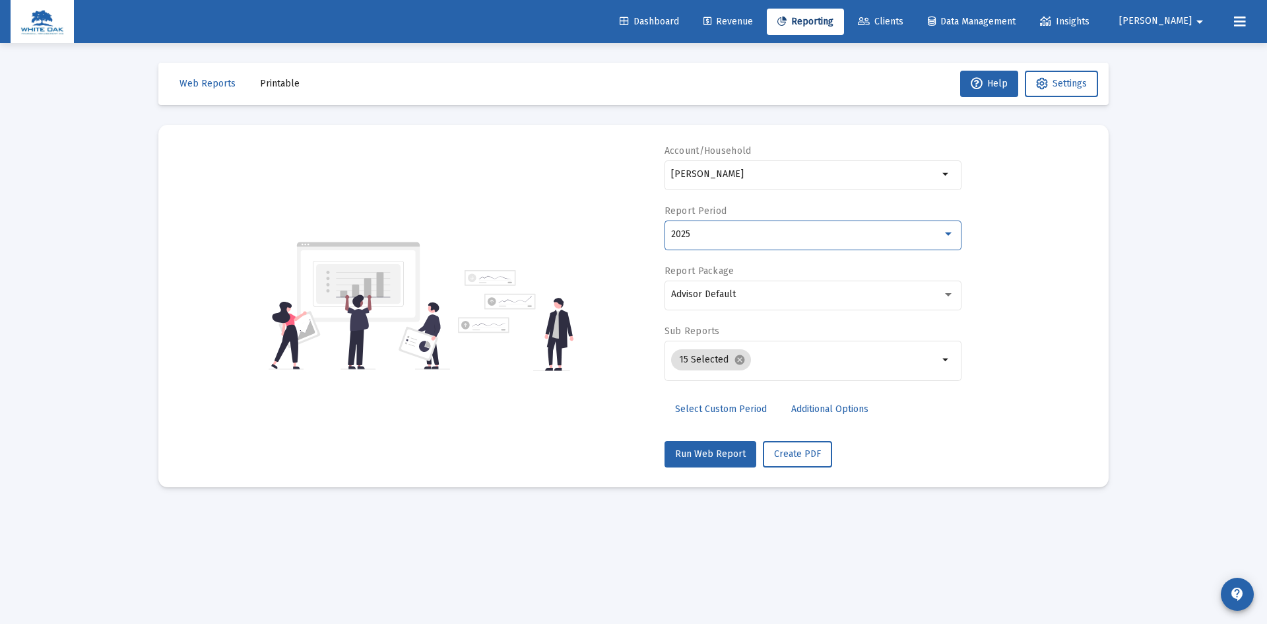
click at [763, 238] on div "2025" at bounding box center [806, 234] width 271 height 11
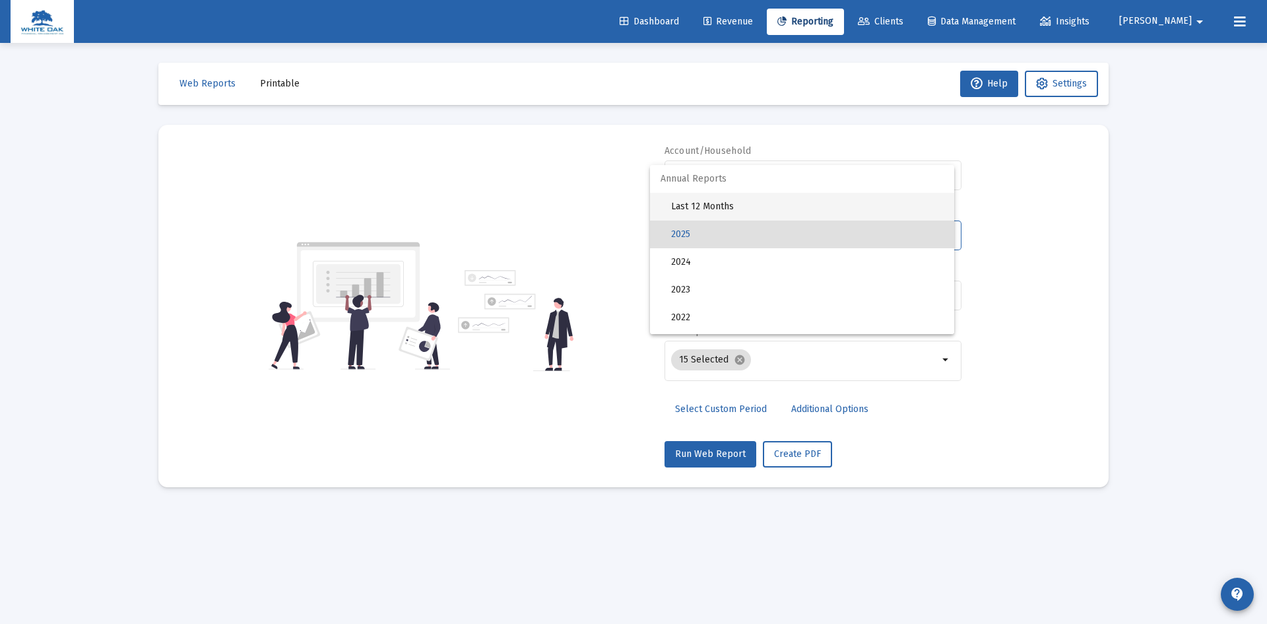
click at [727, 204] on span "Last 12 Months" at bounding box center [807, 207] width 273 height 28
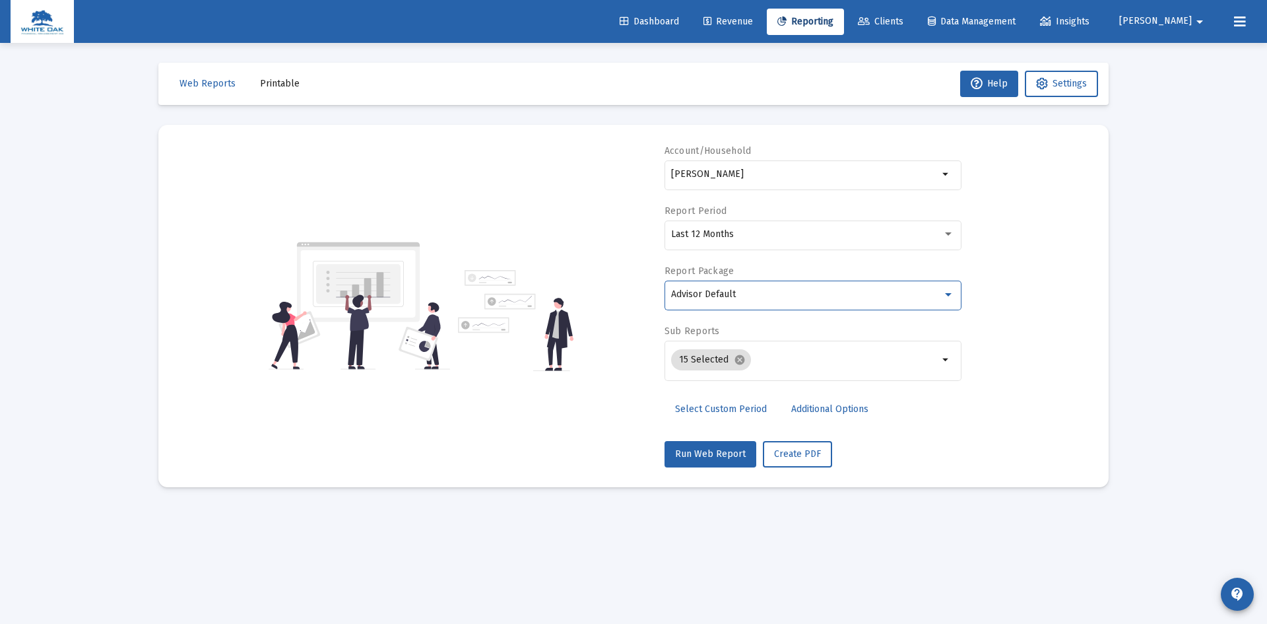
click at [752, 293] on div "Advisor Default" at bounding box center [806, 294] width 271 height 11
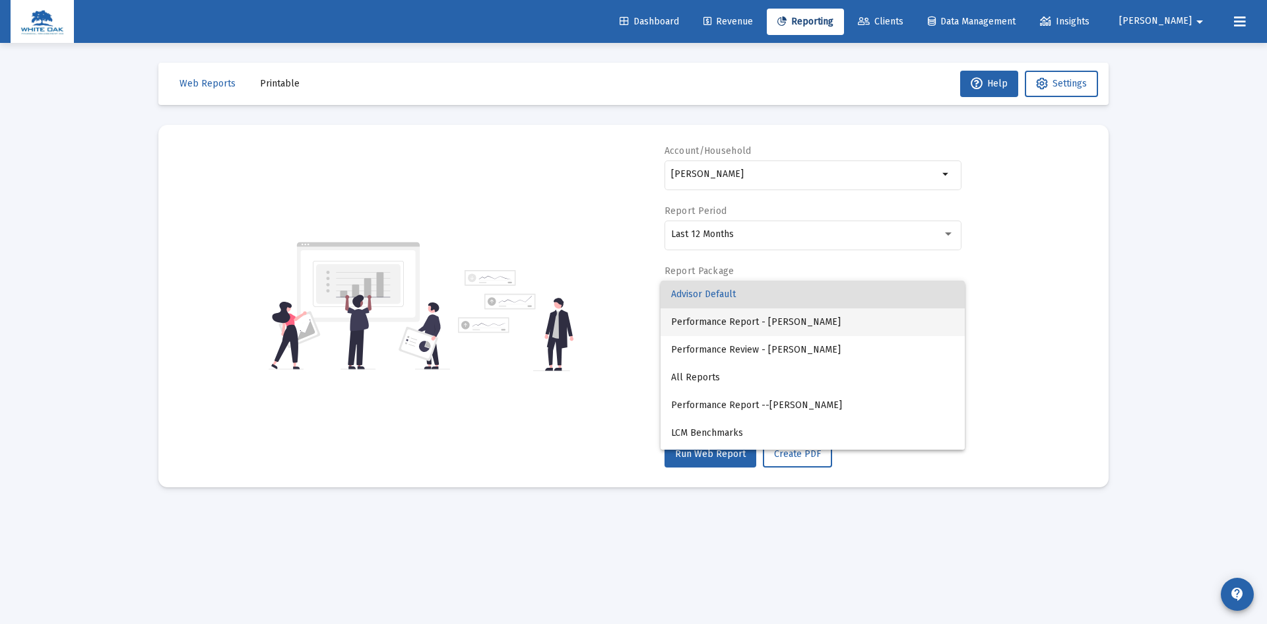
click at [752, 323] on span "Performance Report - [PERSON_NAME]" at bounding box center [812, 322] width 283 height 28
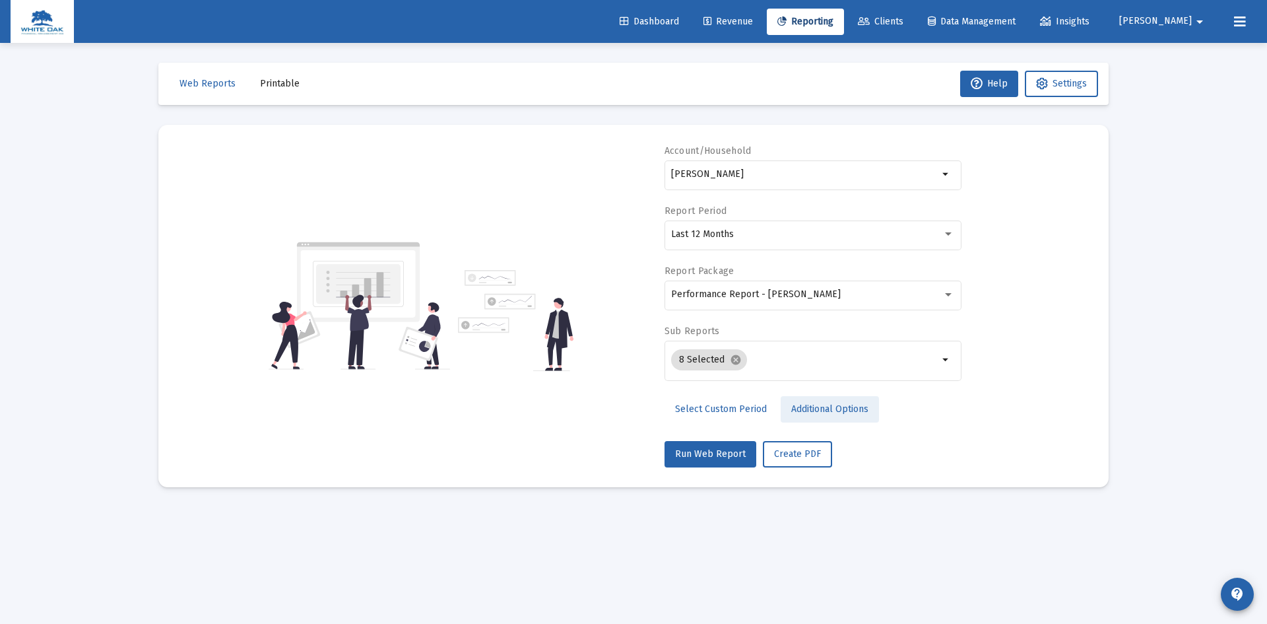
click at [814, 403] on span "Additional Options" at bounding box center [830, 408] width 77 height 11
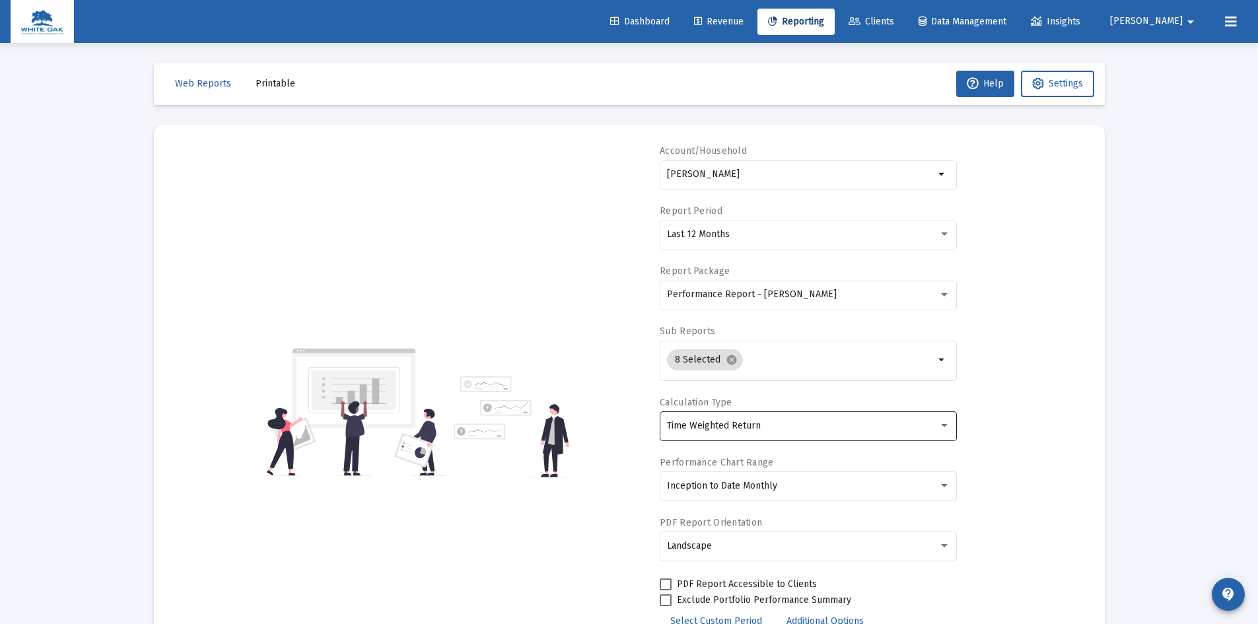
click at [814, 418] on div "Time Weighted Return" at bounding box center [808, 425] width 283 height 32
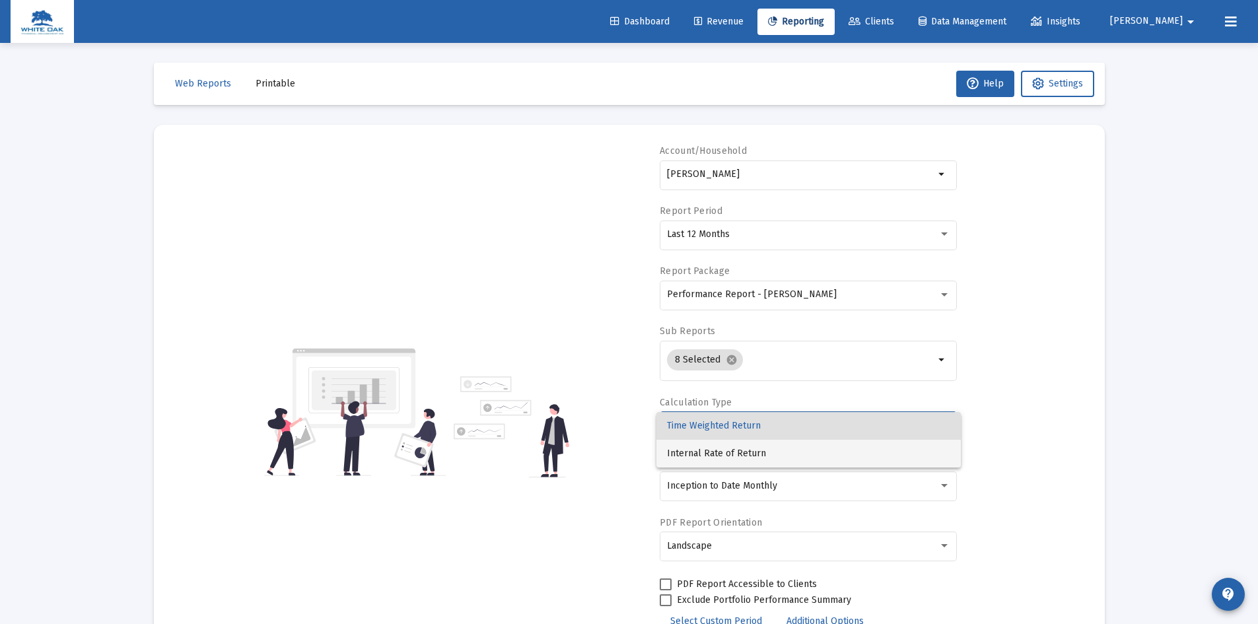
click at [766, 450] on span "Internal Rate of Return" at bounding box center [808, 454] width 283 height 28
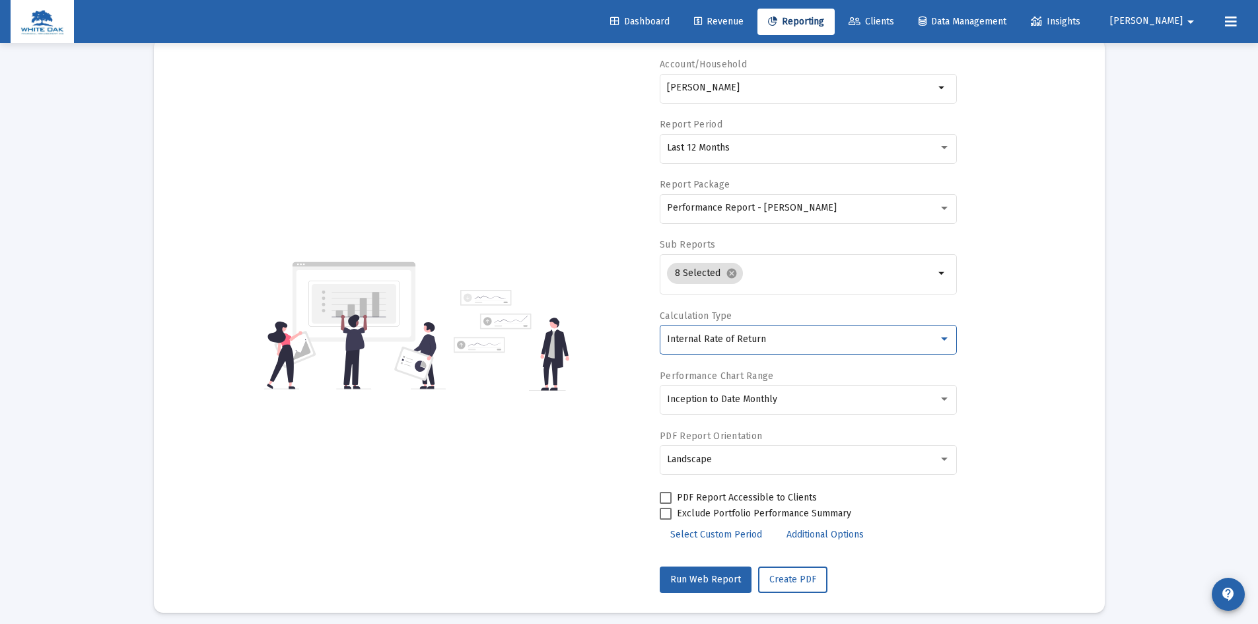
scroll to position [95, 0]
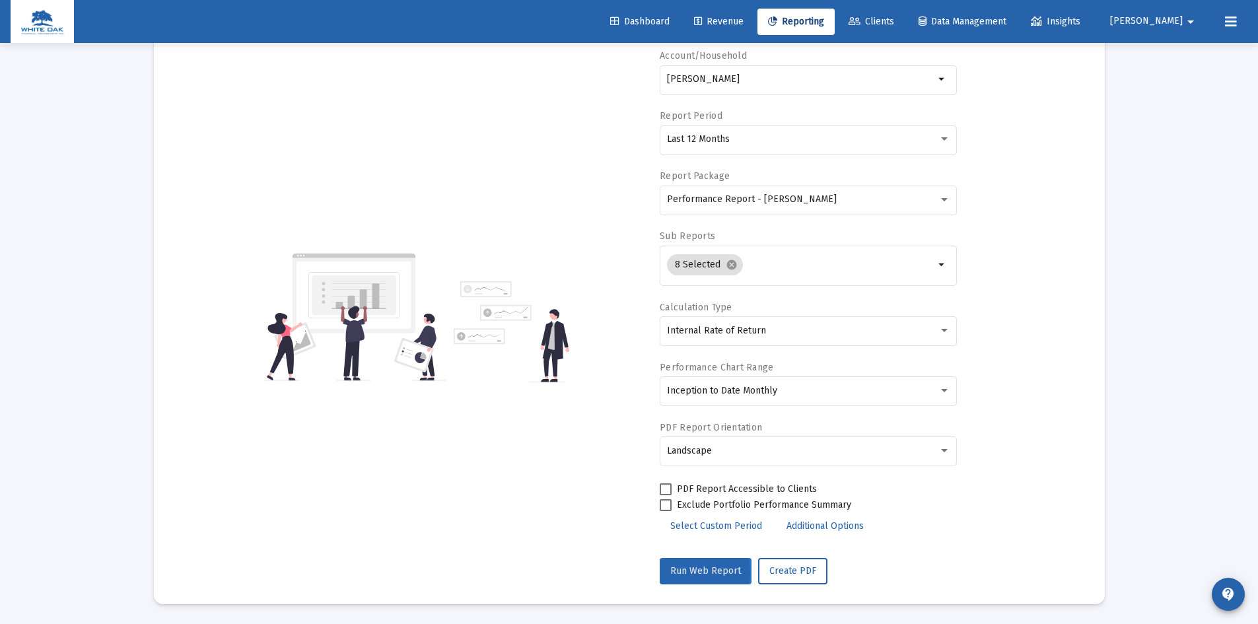
click at [687, 572] on span "Run Web Report" at bounding box center [705, 570] width 71 height 11
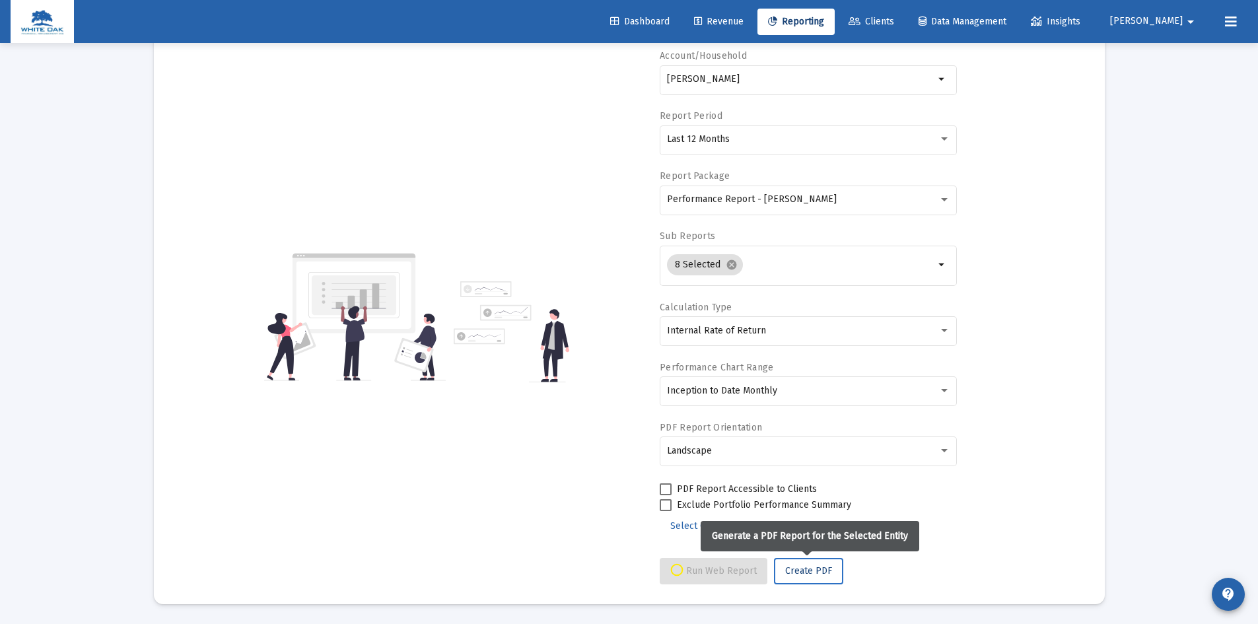
click at [811, 566] on span "Create PDF" at bounding box center [808, 570] width 47 height 11
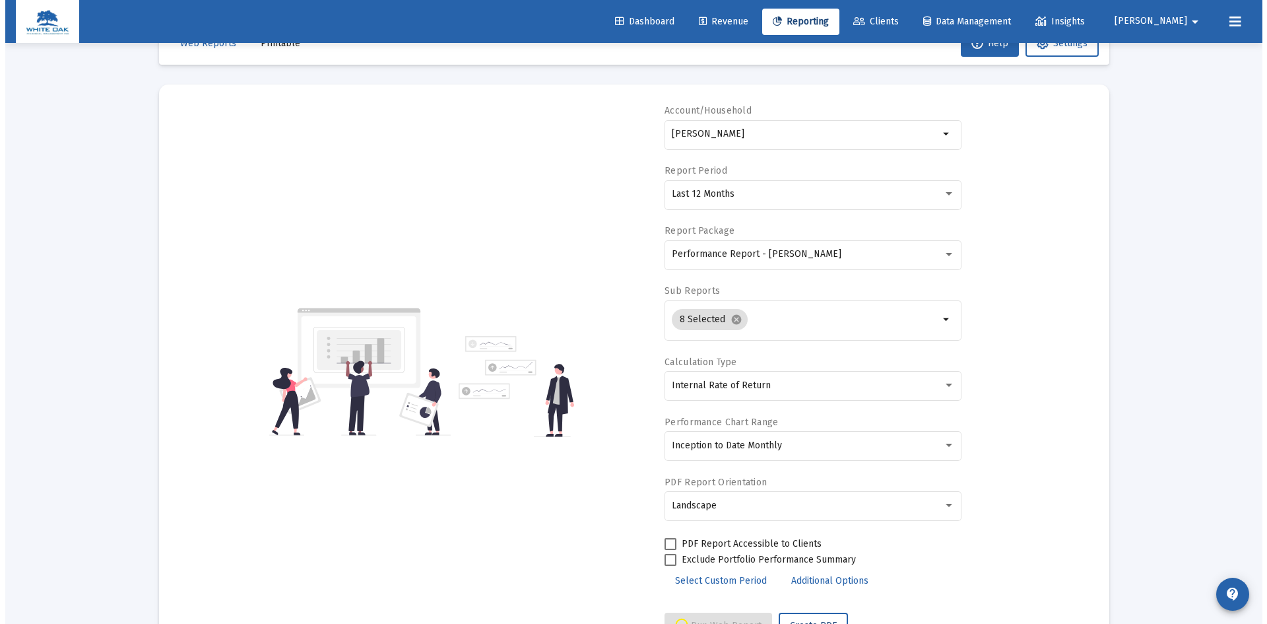
scroll to position [0, 0]
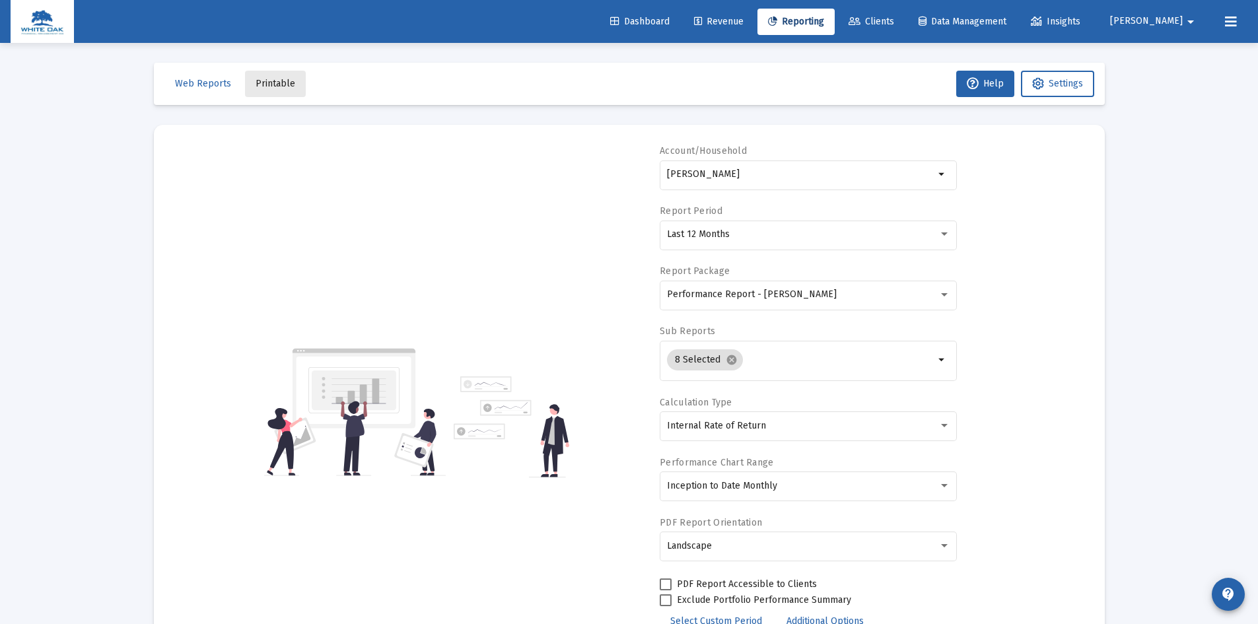
click at [277, 85] on span "Printable" at bounding box center [275, 83] width 40 height 11
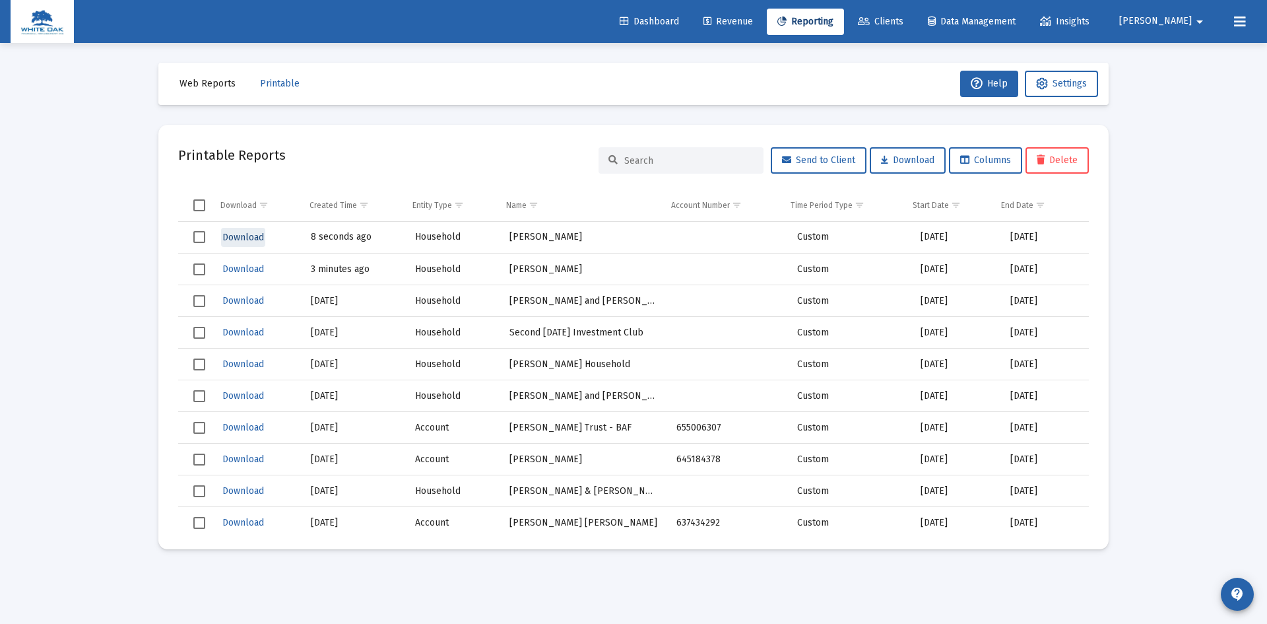
click at [244, 236] on span "Download" at bounding box center [243, 237] width 42 height 11
click at [243, 235] on span "Download" at bounding box center [243, 237] width 42 height 11
click at [229, 239] on span "Download" at bounding box center [243, 237] width 42 height 11
